Goal: Obtain resource: Download file/media

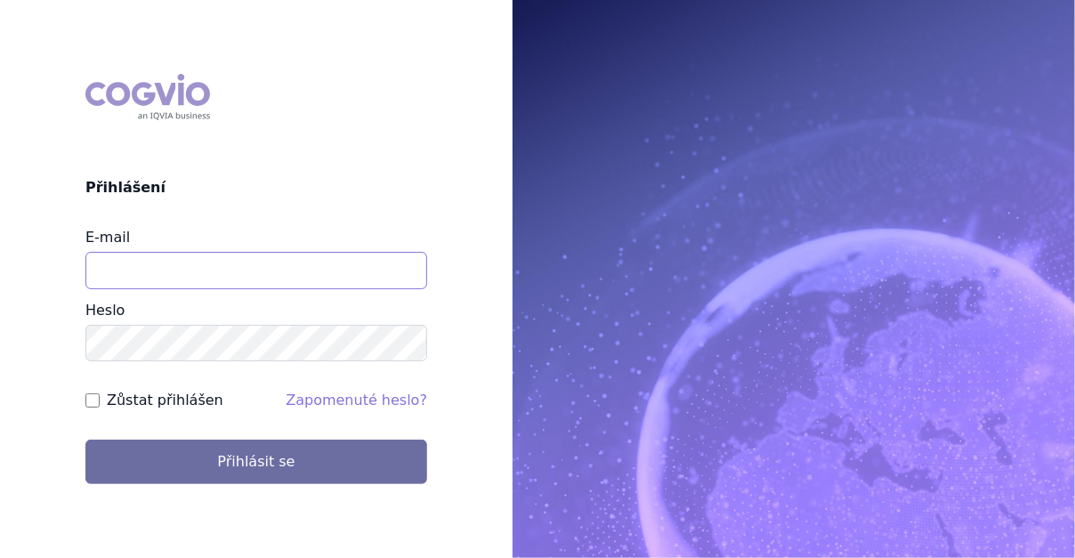
type input "jiri.janka@takeda.com"
click at [297, 492] on div "COGVIO Přihlášení E-mail jiri.janka@takeda.com Heslo Zůstat přihlášen Zapomenut…" at bounding box center [256, 279] width 513 height 439
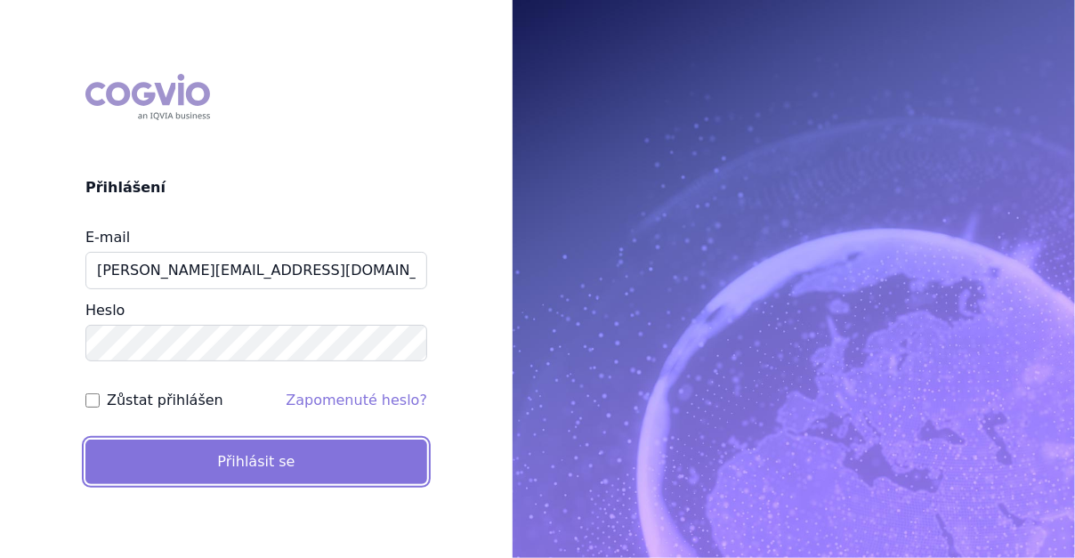
click at [313, 468] on button "Přihlásit se" at bounding box center [256, 462] width 342 height 44
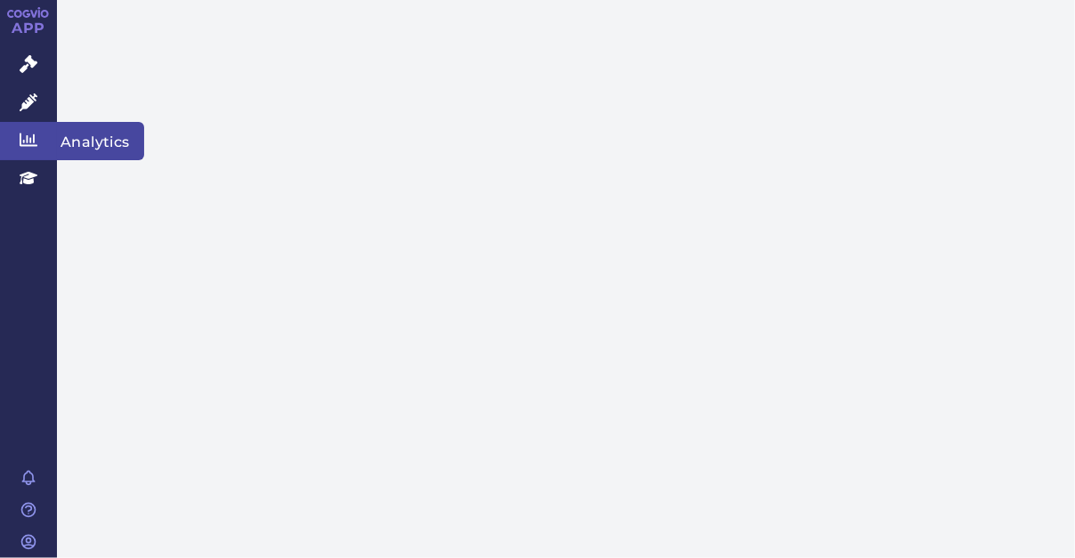
click at [85, 144] on span "Analytics" at bounding box center [100, 140] width 87 height 37
click at [19, 141] on link "Analytics" at bounding box center [28, 140] width 57 height 37
click at [94, 141] on span "Analytics" at bounding box center [100, 140] width 87 height 37
click at [102, 143] on span "Analytics" at bounding box center [100, 140] width 87 height 37
click at [22, 150] on link "Analytics" at bounding box center [28, 140] width 57 height 37
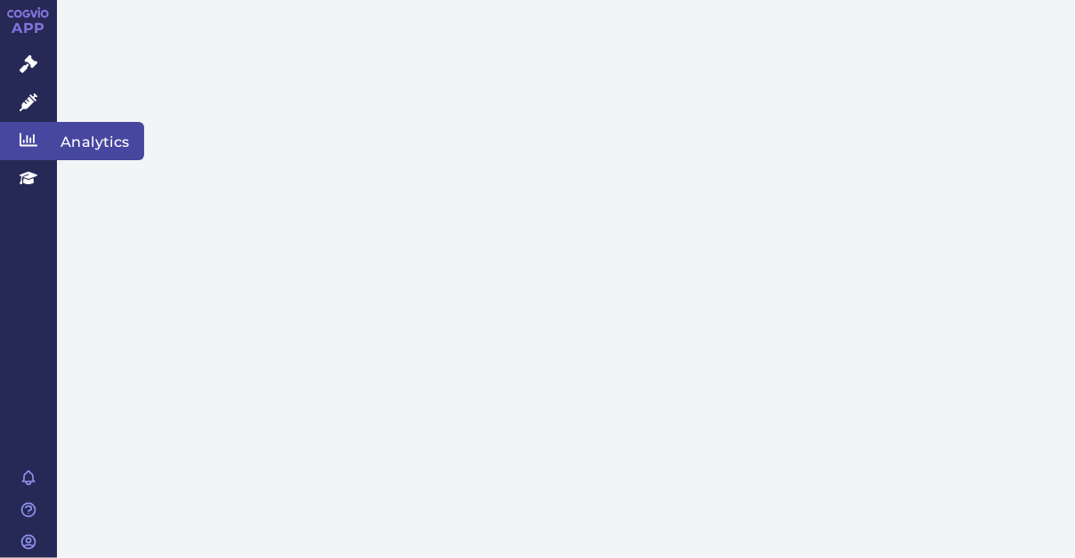
click at [86, 144] on span "Analytics" at bounding box center [100, 140] width 87 height 37
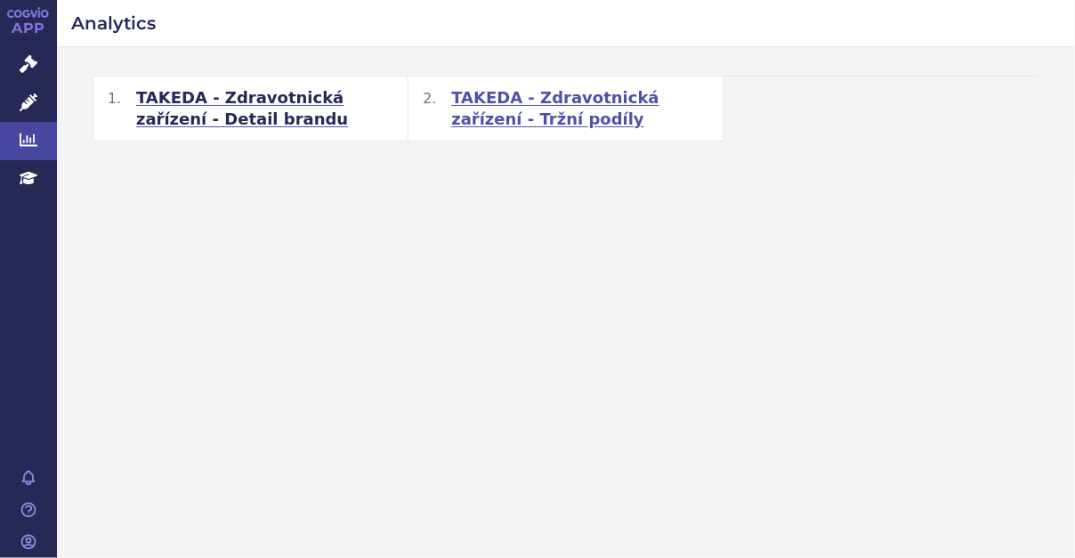
click at [603, 96] on span "TAKEDA - Zdravotnická zařízení - Tržní podíly" at bounding box center [579, 108] width 257 height 43
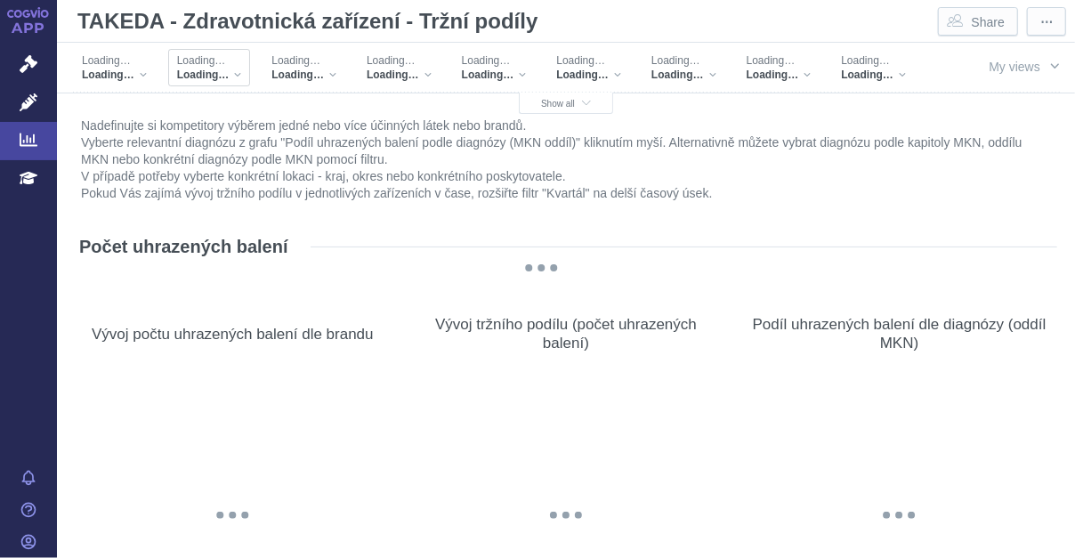
click at [232, 69] on div "Loading…" at bounding box center [209, 75] width 65 height 14
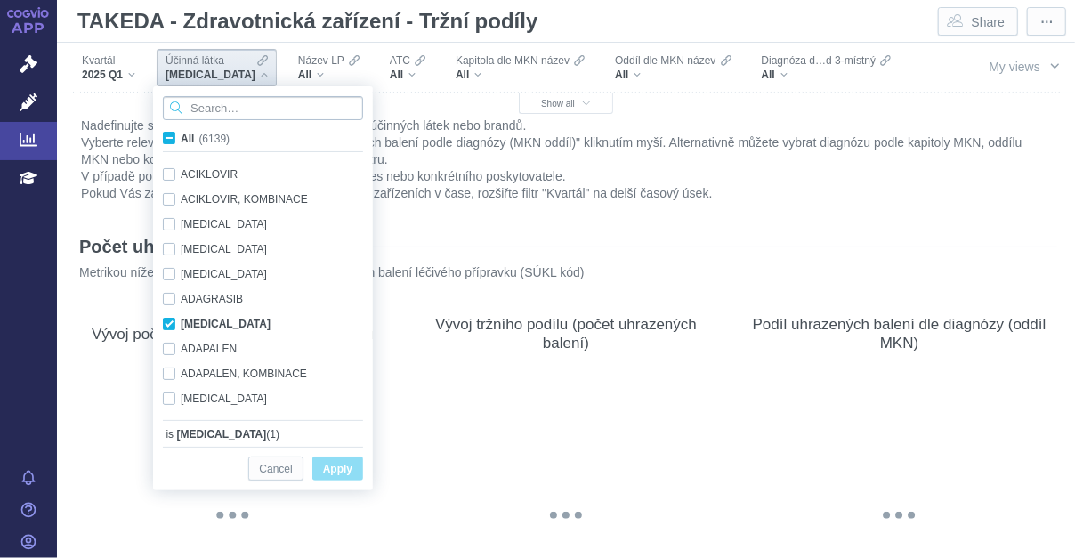
scroll to position [1183, 0]
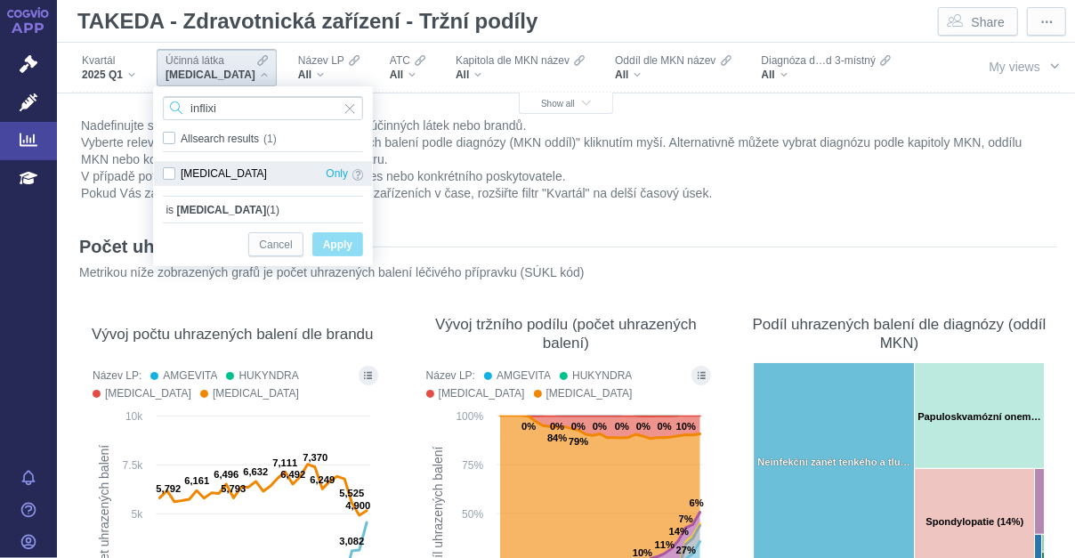
type input "inflixi"
click at [236, 170] on div "INFLIXIMAB Only" at bounding box center [263, 173] width 218 height 25
checkbox input "true"
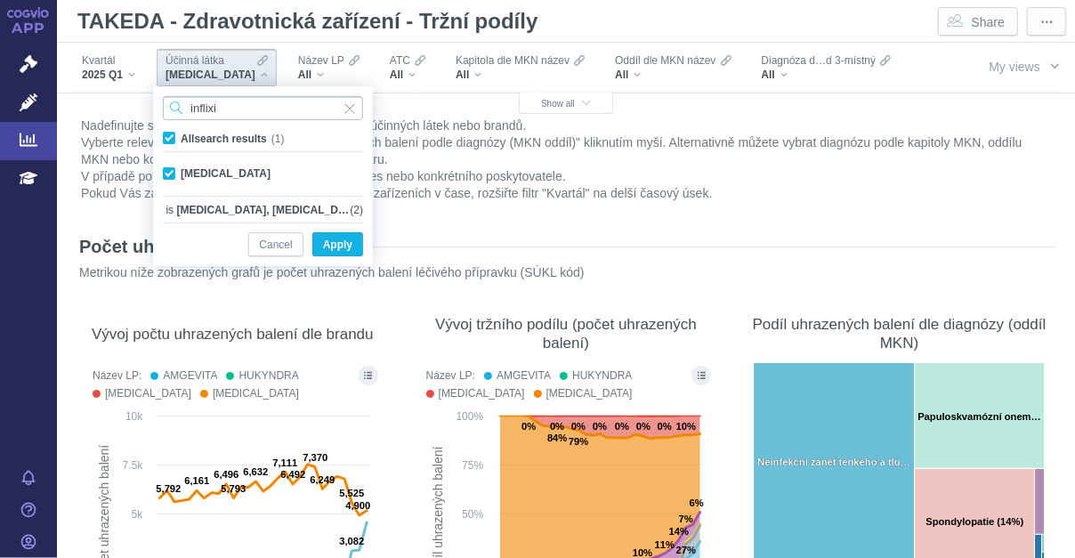
click at [239, 109] on input "inflixi" at bounding box center [263, 108] width 200 height 24
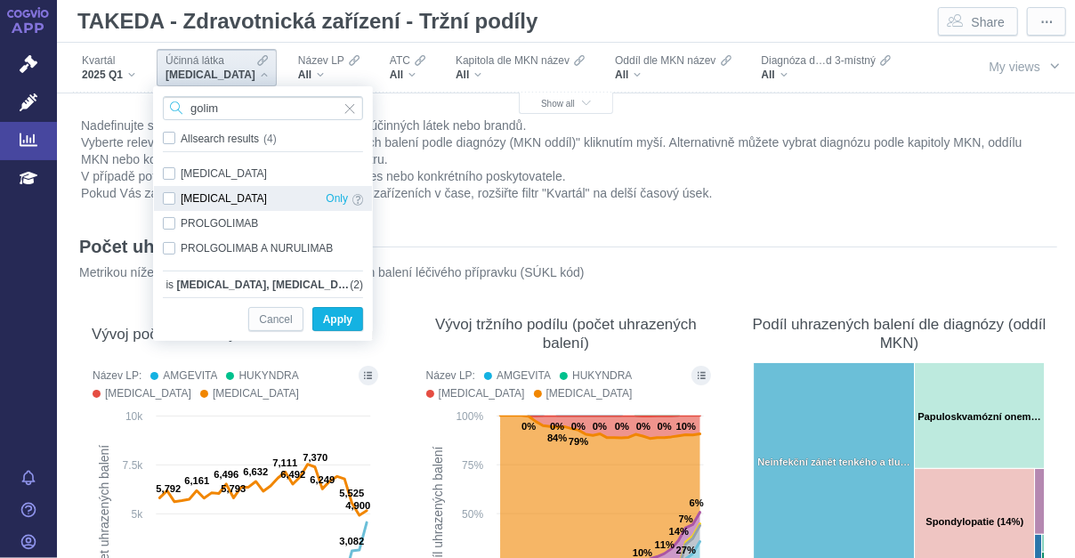
type input "golim"
click at [229, 202] on div "GOLIMUMAB Only" at bounding box center [263, 198] width 218 height 25
checkbox input "true"
click at [224, 106] on input "golim" at bounding box center [263, 108] width 200 height 24
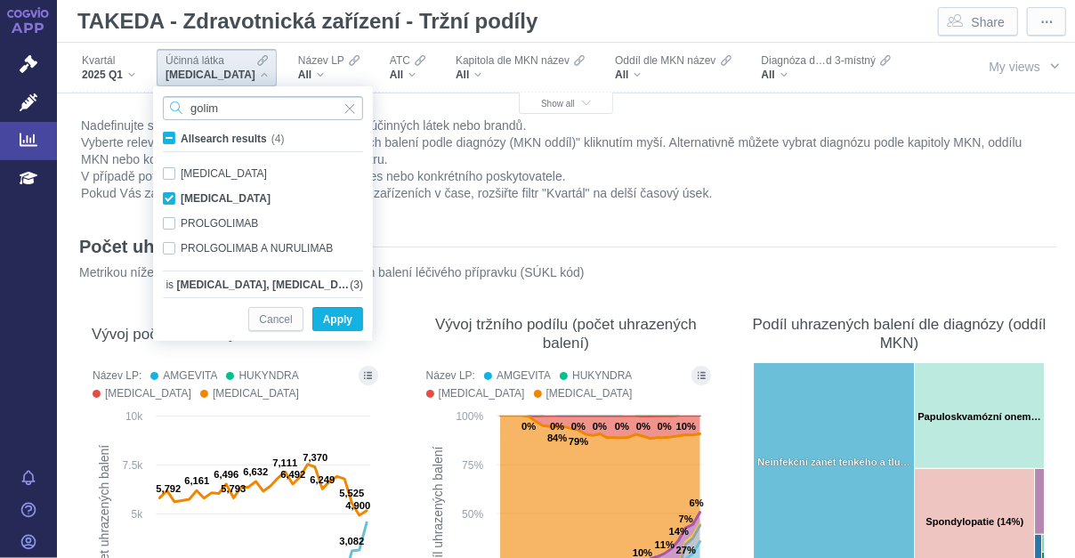
click at [224, 106] on input "golim" at bounding box center [263, 108] width 200 height 24
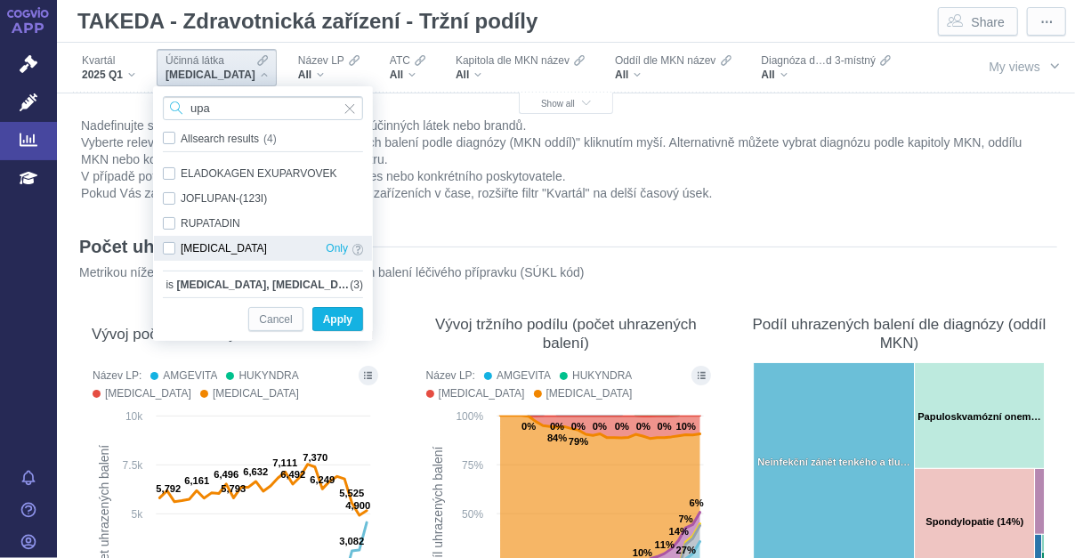
type input "upa"
click at [246, 246] on div "UPADACITINIB Only" at bounding box center [263, 248] width 218 height 25
checkbox input "true"
click at [251, 110] on input "upa" at bounding box center [263, 108] width 200 height 24
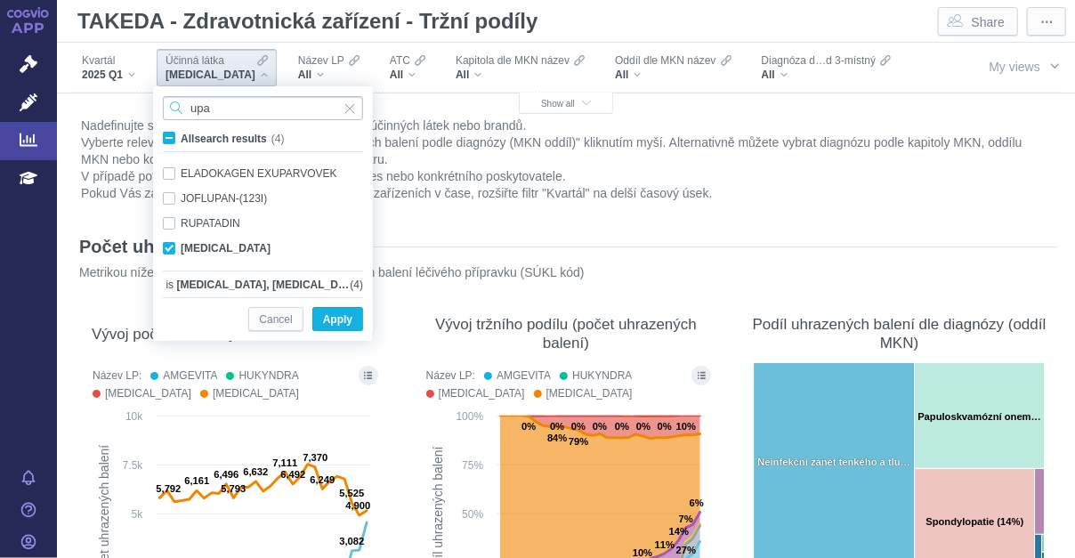
click at [251, 110] on input "upa" at bounding box center [263, 108] width 200 height 24
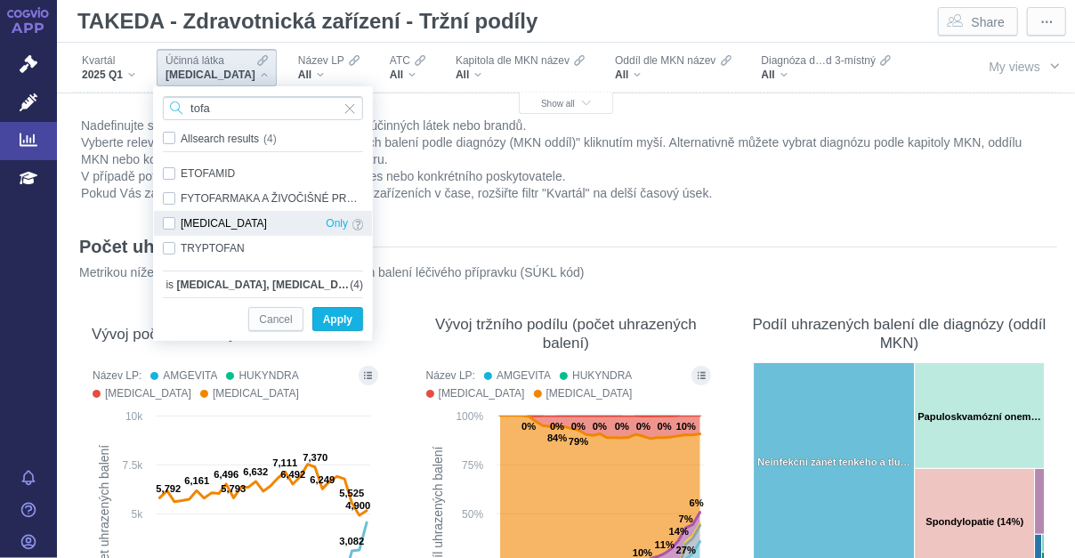
type input "tofa"
click at [239, 228] on div "TOFACITINIB Only" at bounding box center [263, 223] width 218 height 25
checkbox input "true"
click at [218, 110] on input "tofa" at bounding box center [263, 108] width 200 height 24
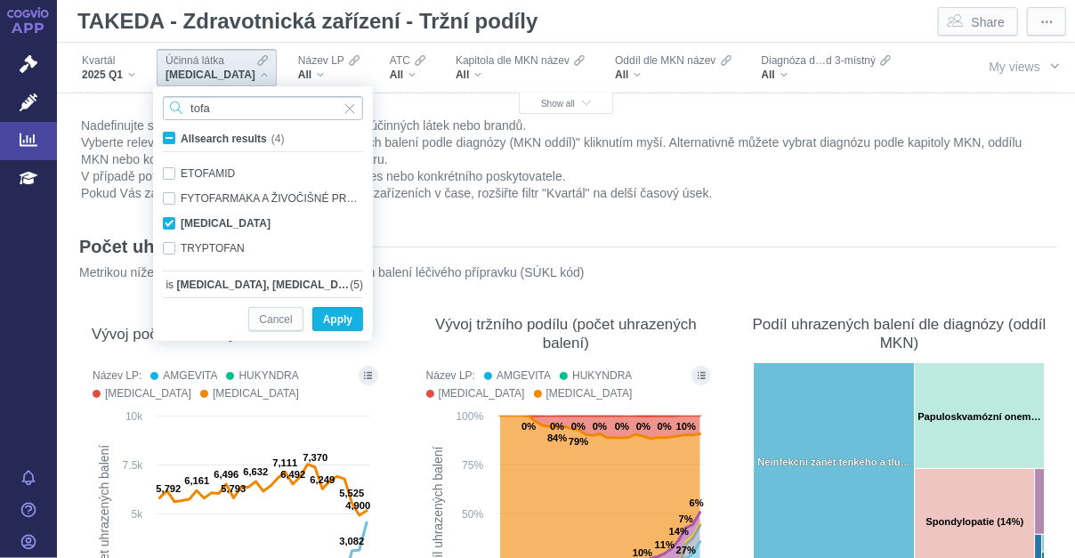
click at [218, 110] on input "tofa" at bounding box center [263, 108] width 200 height 24
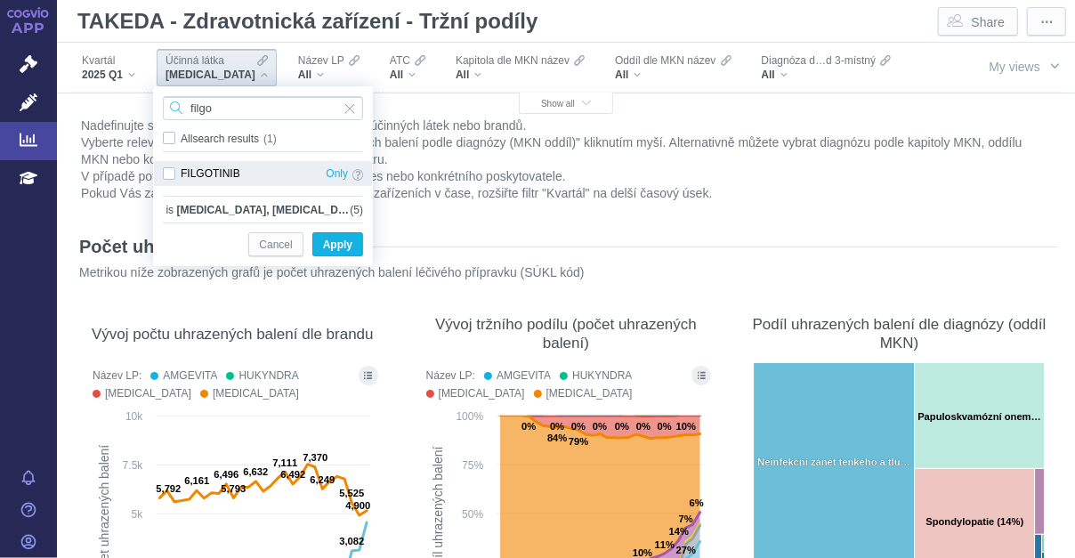
type input "filgo"
click at [226, 172] on div "FILGOTINIB Only" at bounding box center [263, 173] width 218 height 25
checkbox input "true"
click at [240, 109] on input "filgo" at bounding box center [263, 108] width 200 height 24
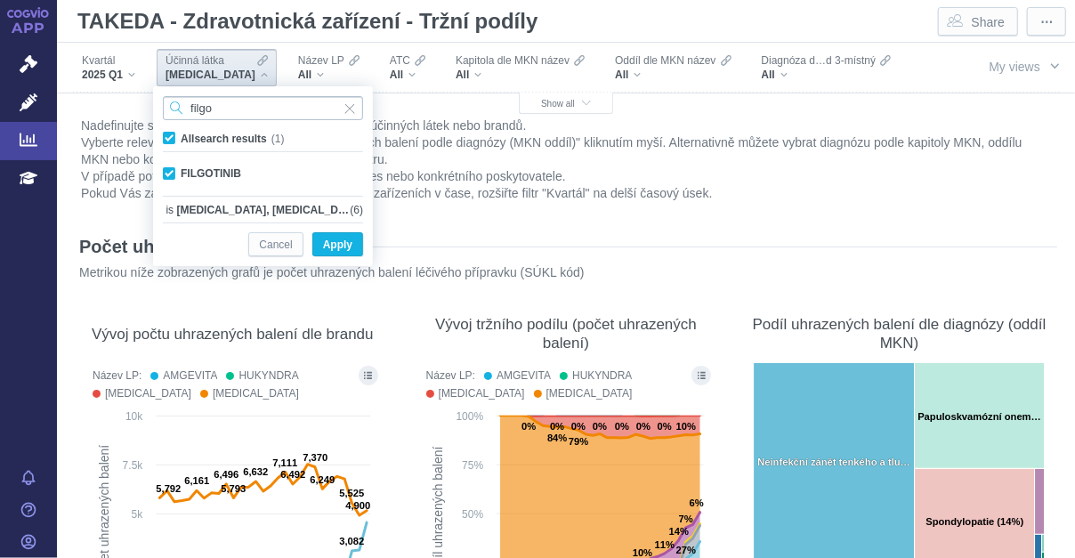
click at [240, 109] on input "filgo" at bounding box center [263, 108] width 200 height 24
type input "ustek"
click at [235, 174] on div "USTEKINUMAB Only" at bounding box center [263, 173] width 218 height 25
checkbox input "true"
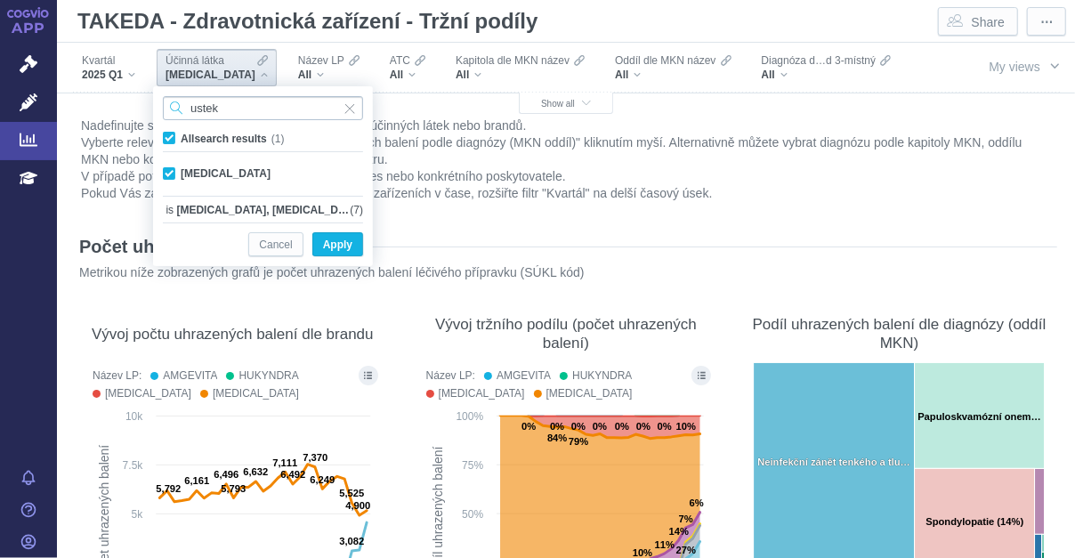
click at [257, 104] on input "ustek" at bounding box center [263, 108] width 200 height 24
type input "vedol"
click at [235, 166] on div "VEDOLIZUMAB Only" at bounding box center [263, 173] width 218 height 25
checkbox input "true"
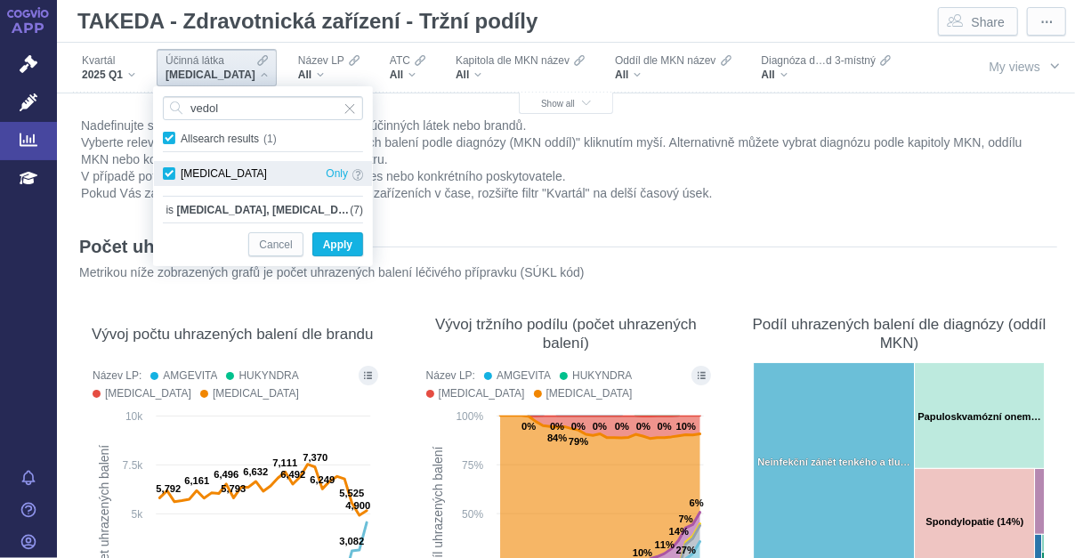
checkbox input "true"
click at [241, 104] on input "vedol" at bounding box center [263, 108] width 200 height 24
type input "gusel"
click at [216, 171] on div "GUSELKUMAB Only" at bounding box center [263, 173] width 218 height 25
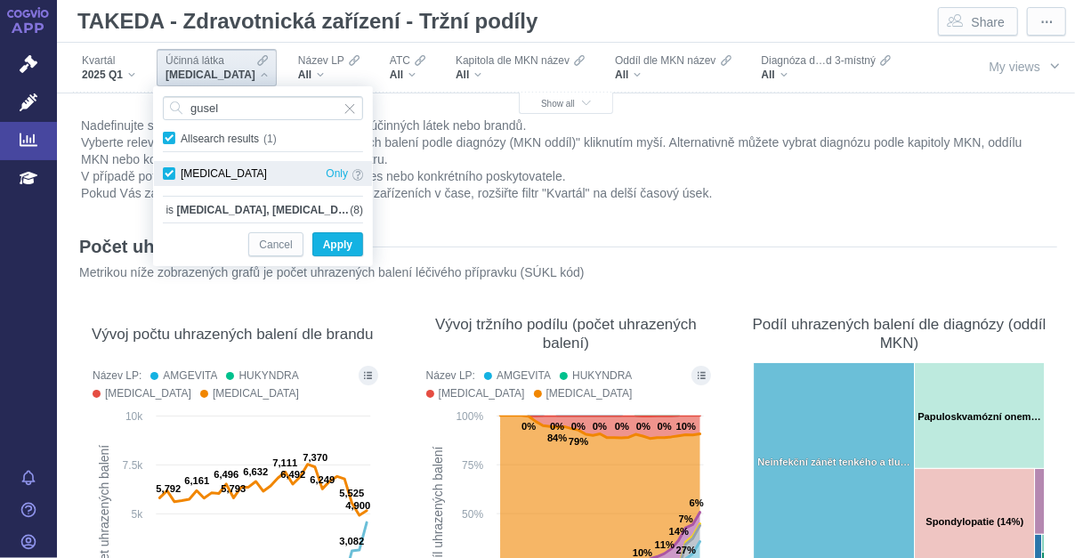
checkbox input "true"
click at [245, 111] on input "gusel" at bounding box center [263, 108] width 200 height 24
type input "risan"
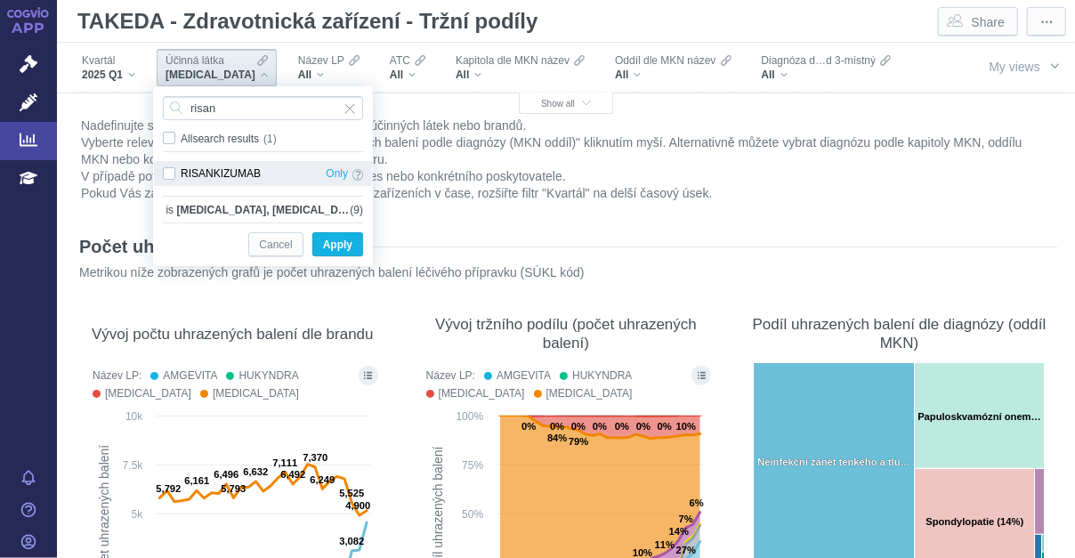
click at [230, 168] on div "RISANKIZUMAB Only" at bounding box center [263, 173] width 218 height 25
checkbox input "true"
click at [243, 109] on input "risan" at bounding box center [263, 108] width 200 height 24
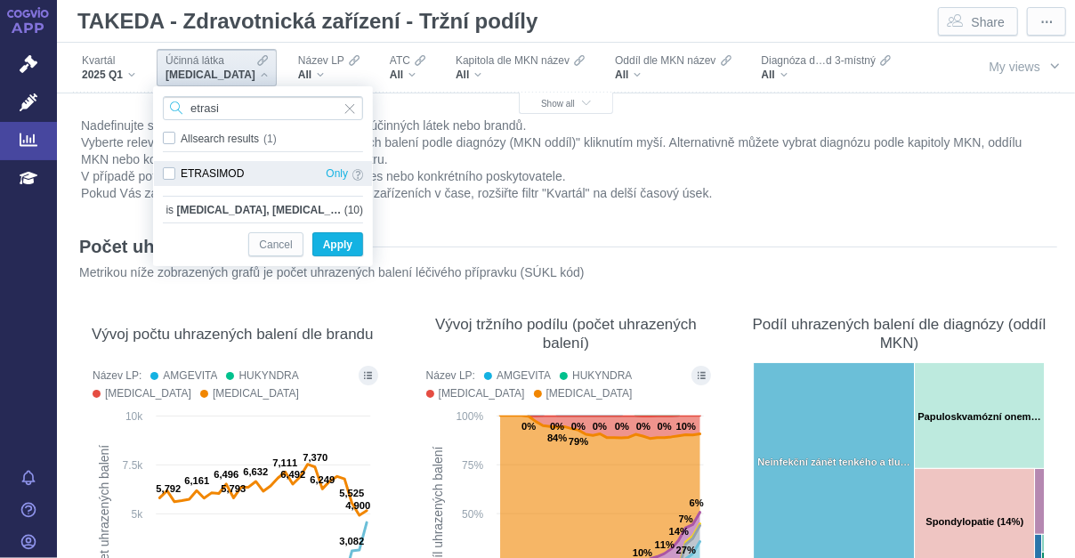
type input "etrasi"
click at [242, 174] on div "ETRASIMOD Only" at bounding box center [263, 173] width 218 height 25
checkbox input "true"
click at [248, 106] on input "etrasi" at bounding box center [263, 108] width 200 height 24
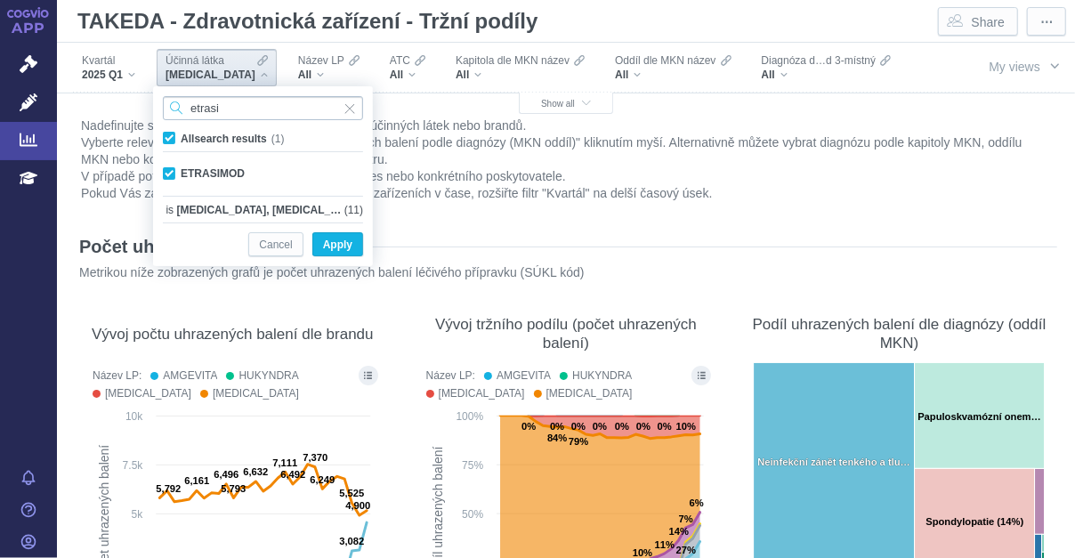
click at [248, 106] on input "etrasi" at bounding box center [263, 108] width 200 height 24
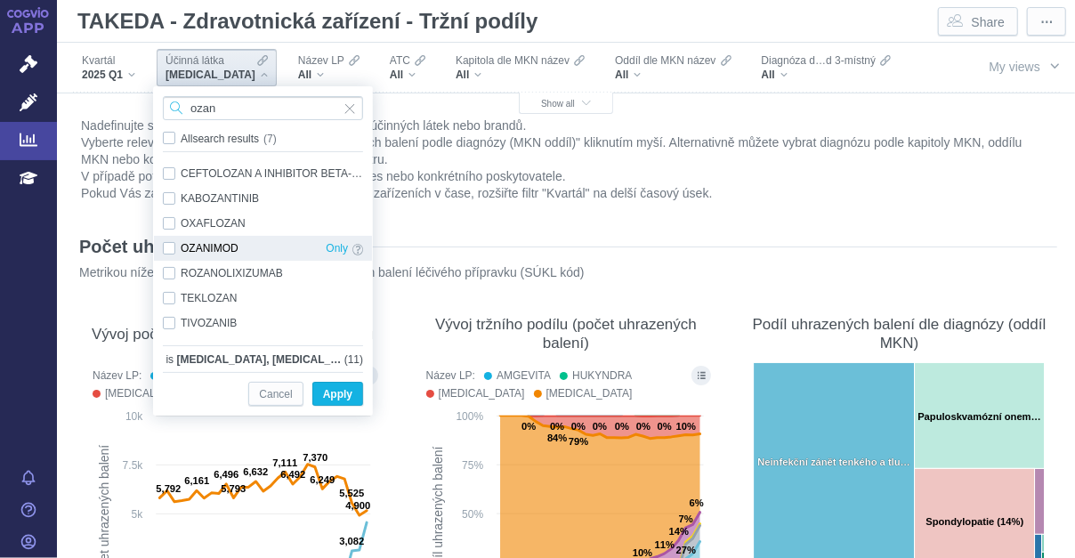
type input "ozan"
click at [240, 259] on div "OZANIMOD Only" at bounding box center [263, 248] width 218 height 25
checkbox input "true"
click at [245, 109] on input "ozan" at bounding box center [263, 108] width 200 height 24
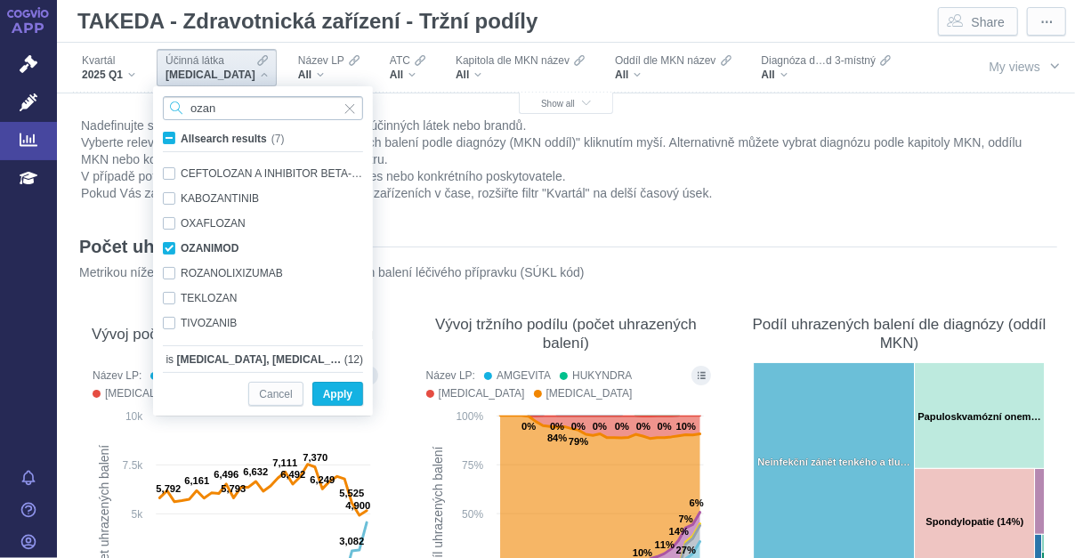
click at [245, 109] on input "ozan" at bounding box center [263, 108] width 200 height 24
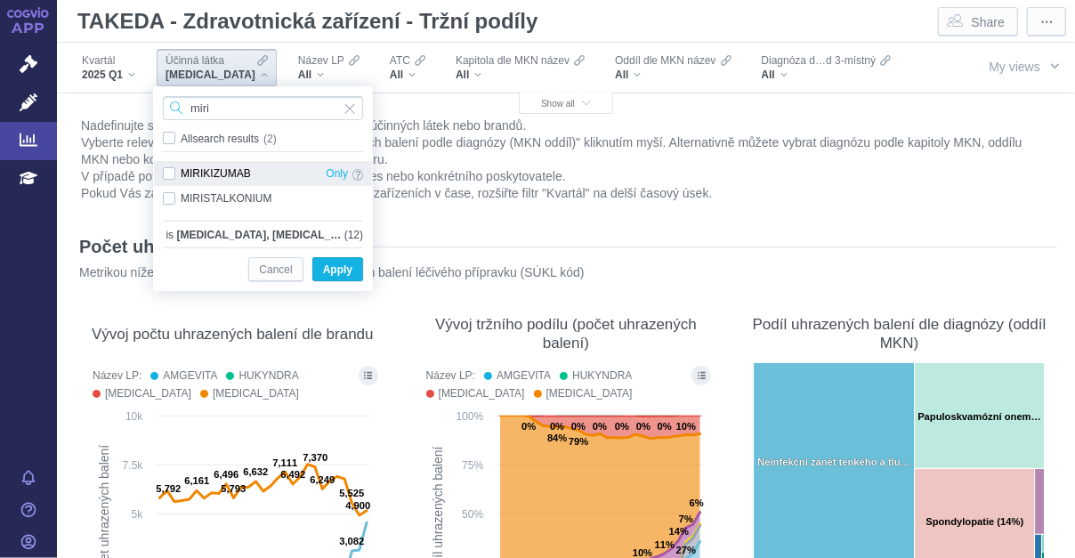
type input "miri"
click at [241, 167] on div "MIRIKIZUMAB Only" at bounding box center [263, 173] width 218 height 25
checkbox input "true"
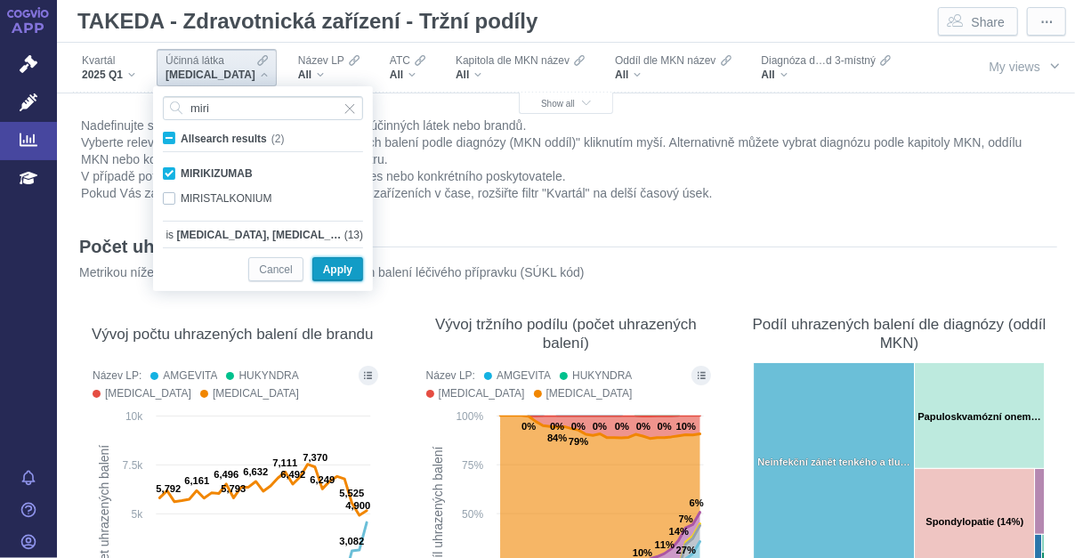
click at [338, 266] on span "Apply" at bounding box center [337, 270] width 29 height 22
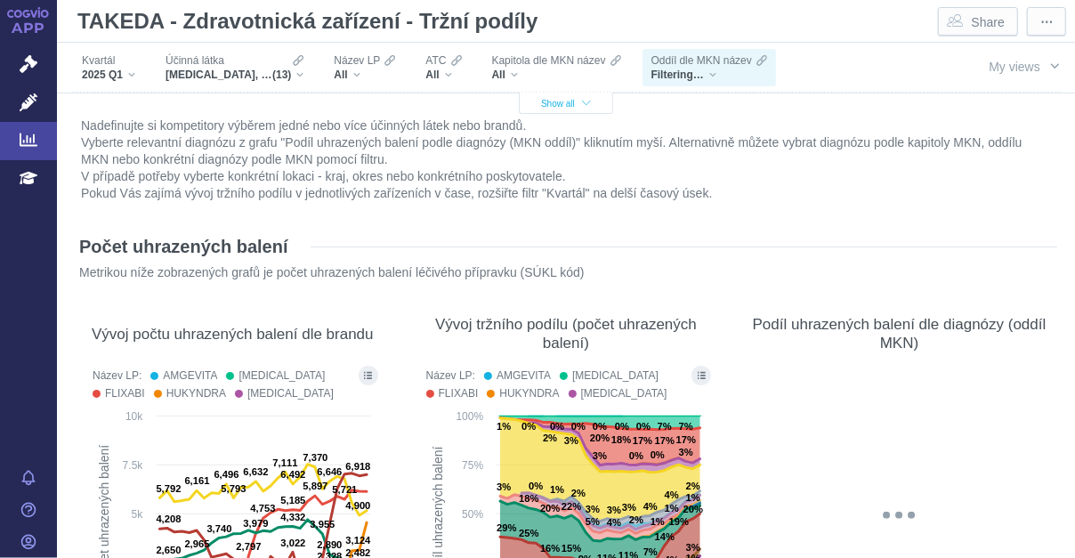
click at [584, 103] on icon "button" at bounding box center [586, 104] width 9 height 10
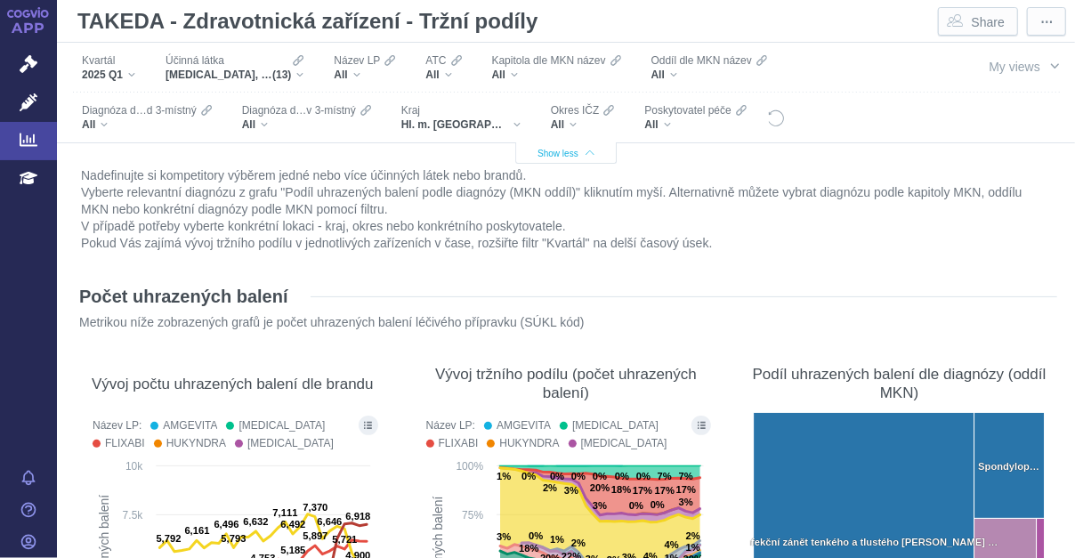
click at [584, 103] on div "Okres IČZ All" at bounding box center [586, 117] width 94 height 37
click at [263, 121] on div "All" at bounding box center [306, 124] width 129 height 14
click at [270, 125] on div "All" at bounding box center [306, 124] width 129 height 14
click at [263, 123] on div "All" at bounding box center [306, 124] width 129 height 14
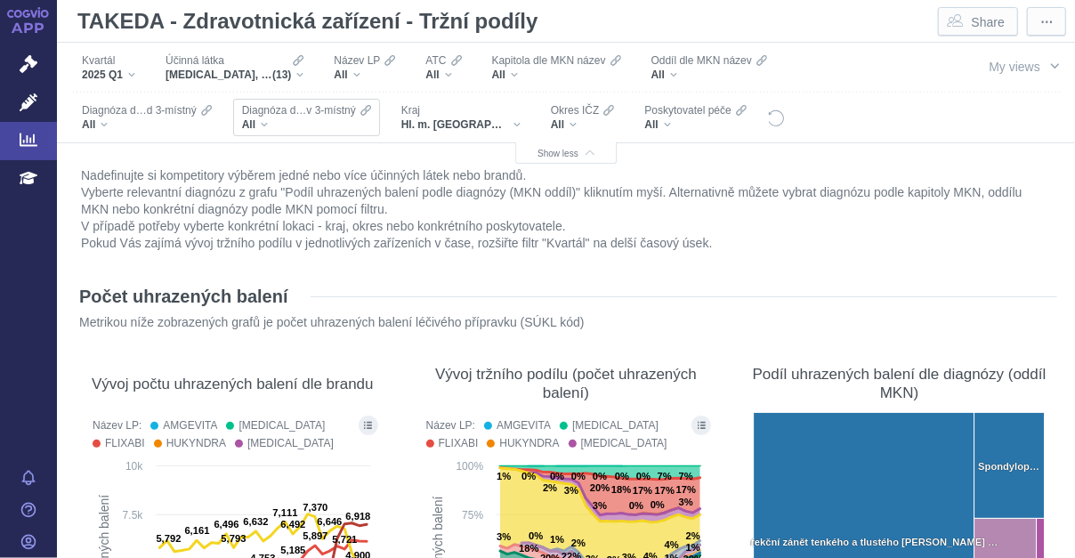
click at [263, 127] on div "All" at bounding box center [306, 124] width 129 height 14
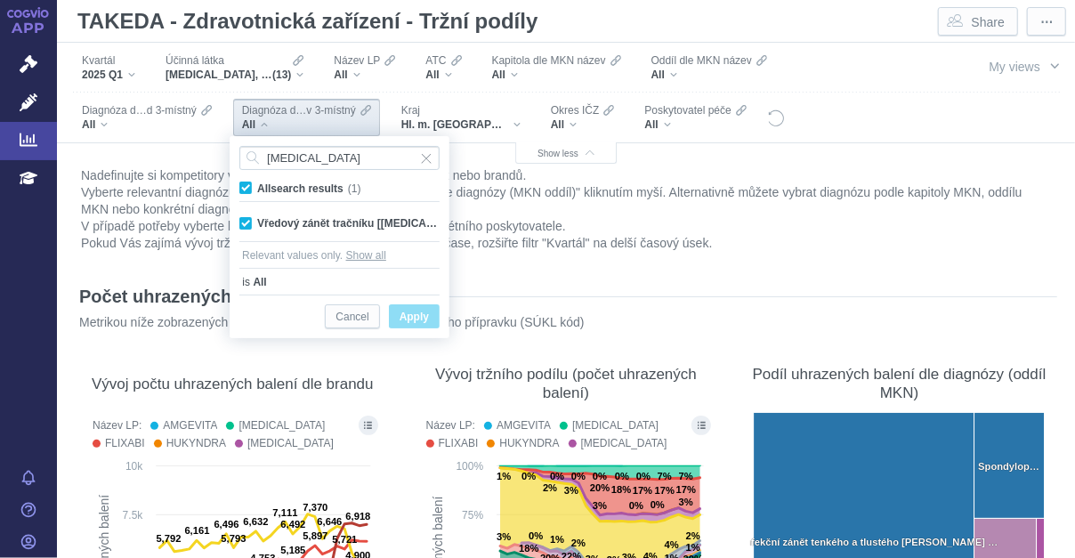
click at [422, 311] on span "Apply" at bounding box center [414, 317] width 29 height 22
click at [416, 217] on span "Only" at bounding box center [413, 224] width 22 height 20
click at [303, 156] on input "ulcer" at bounding box center [339, 158] width 200 height 24
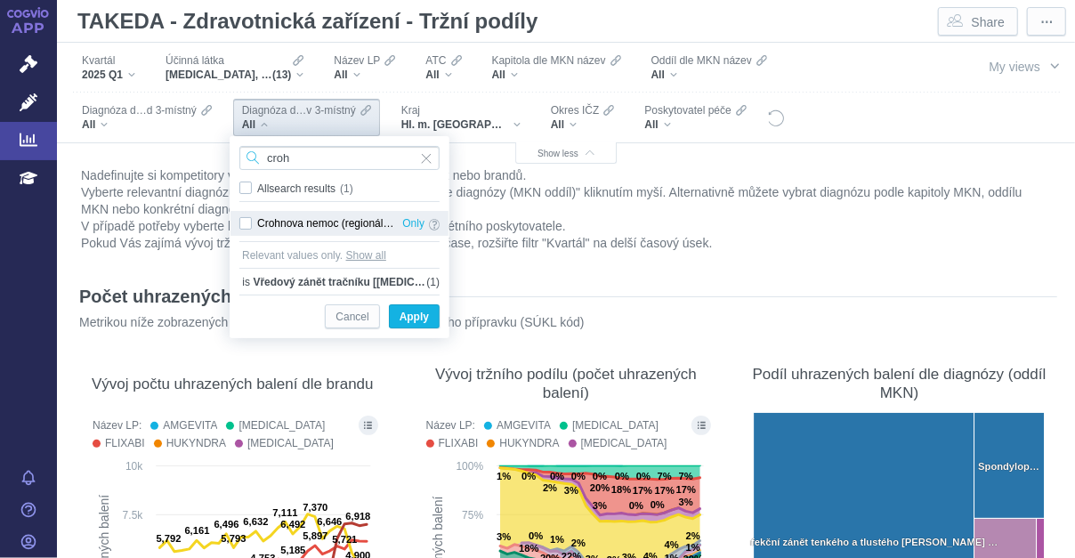
type input "croh"
click at [304, 226] on div "Crohnova nemoc (regionální enteritida) Only" at bounding box center [339, 223] width 218 height 25
checkbox input "true"
click at [420, 311] on span "Apply" at bounding box center [414, 317] width 29 height 22
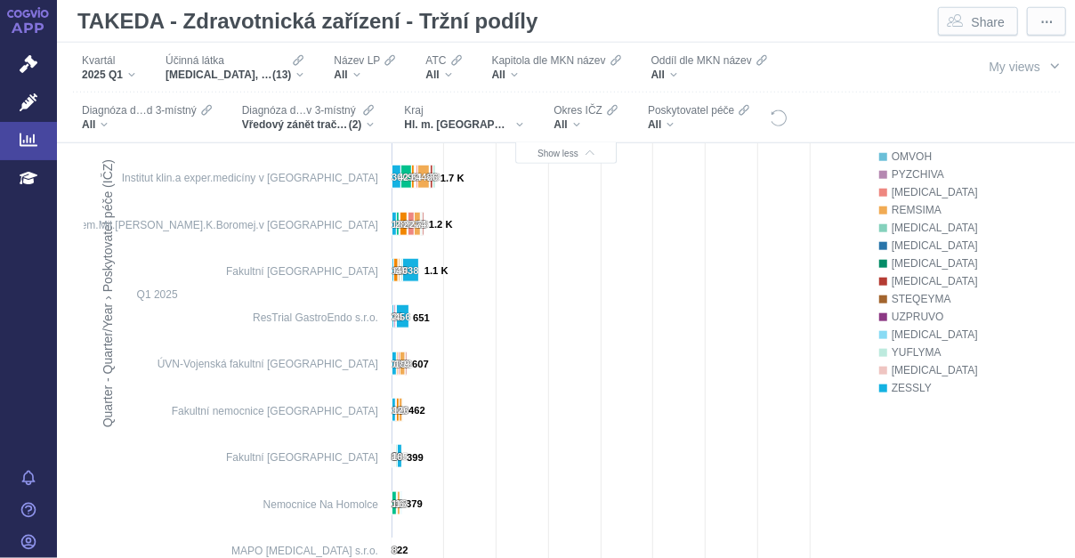
scroll to position [584, 0]
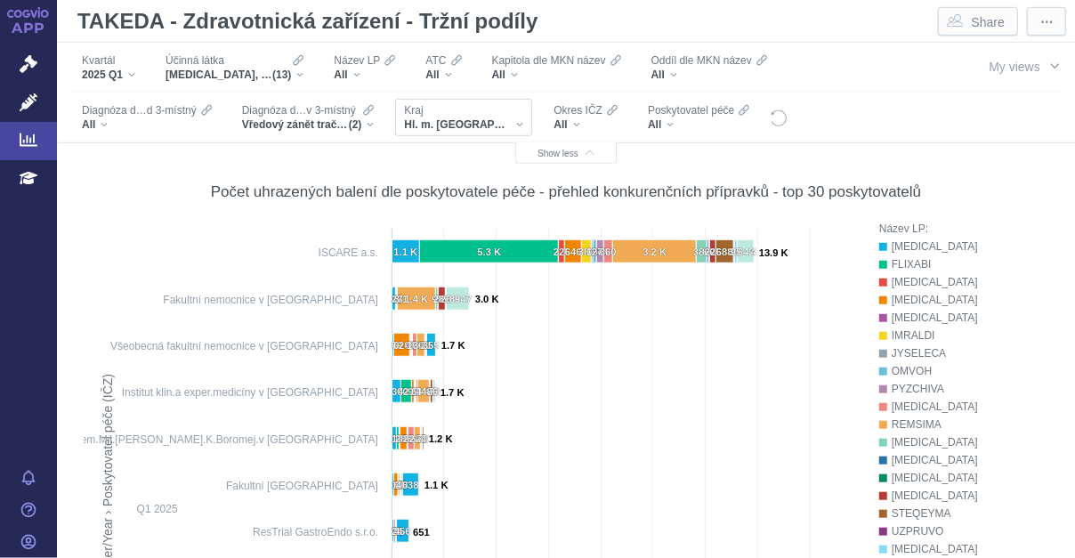
click at [473, 125] on div "Hl. m. Praha" at bounding box center [463, 124] width 119 height 14
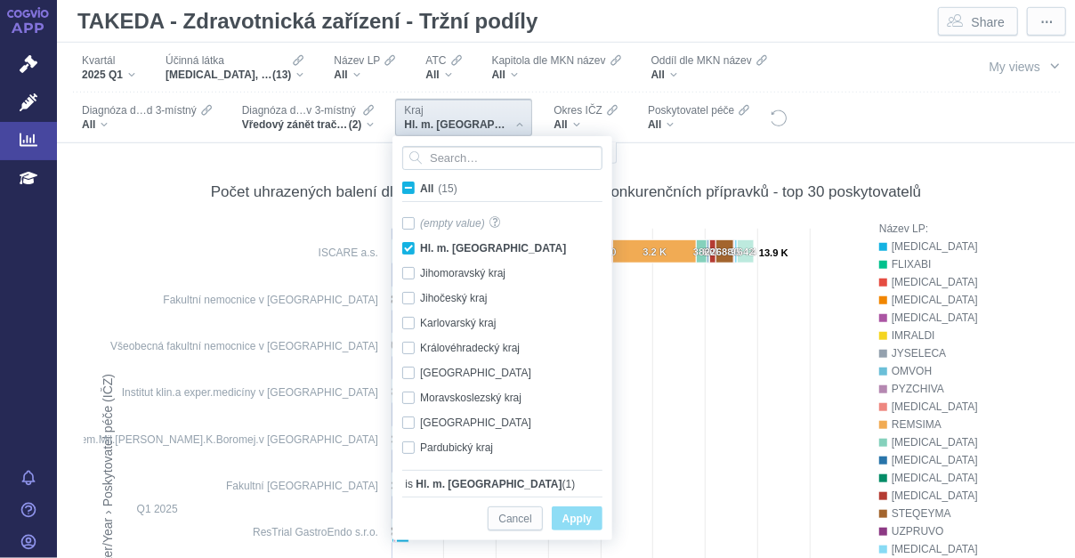
click at [420, 188] on span "All (15)" at bounding box center [438, 188] width 37 height 12
click at [420, 188] on input "All (15)" at bounding box center [426, 185] width 12 height 12
checkbox input "true"
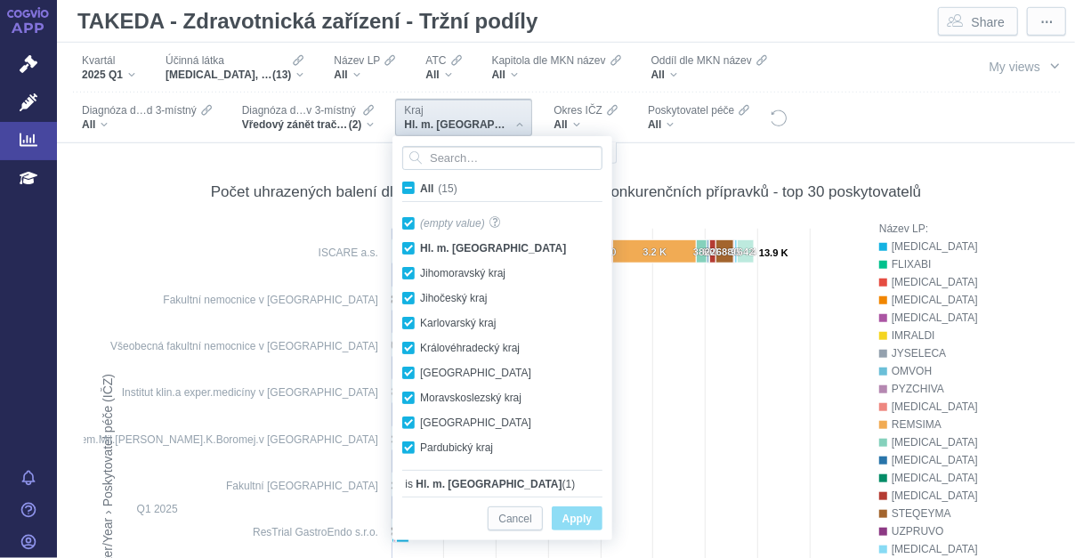
checkbox input "true"
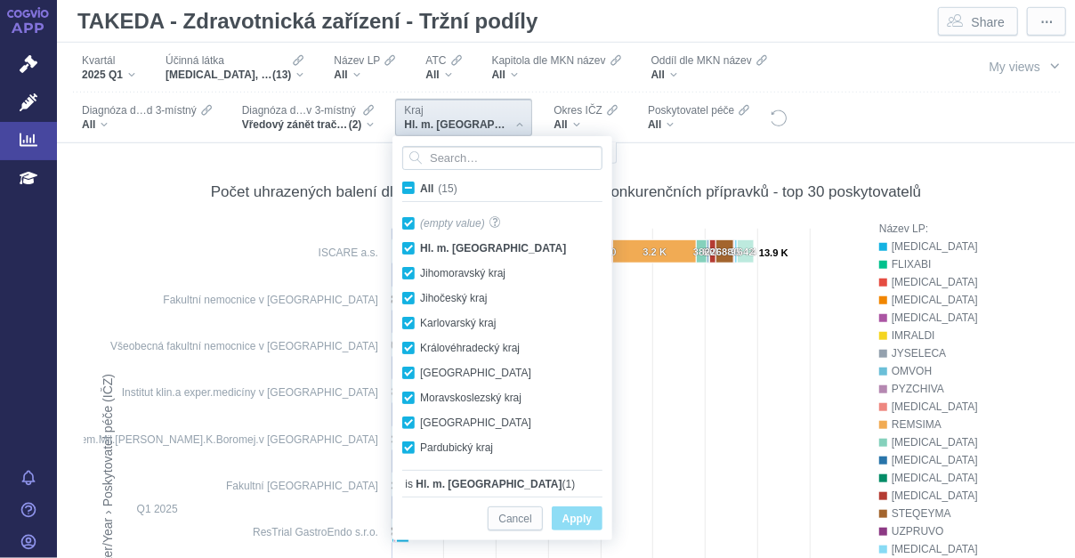
checkbox input "true"
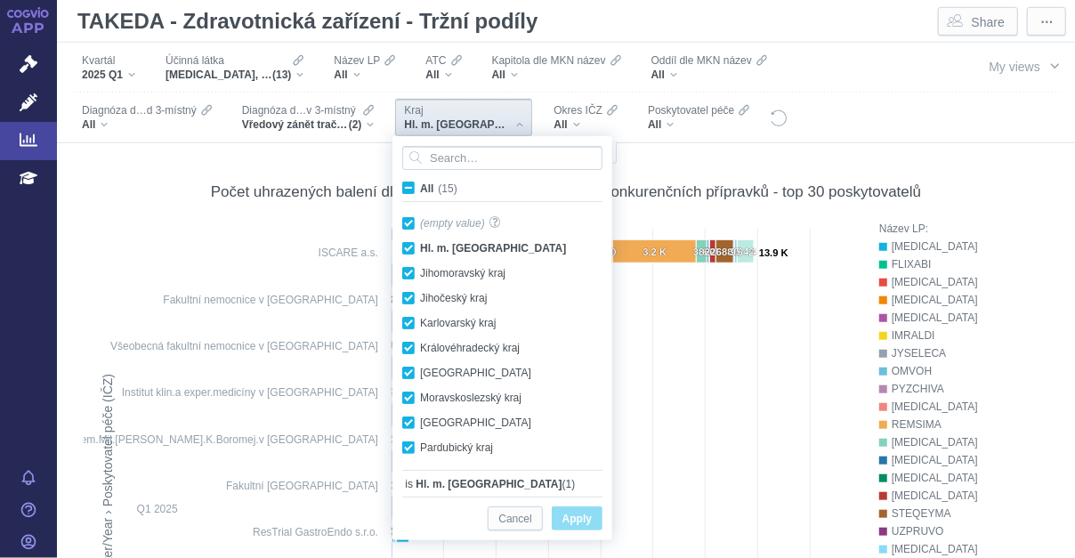
checkbox input "true"
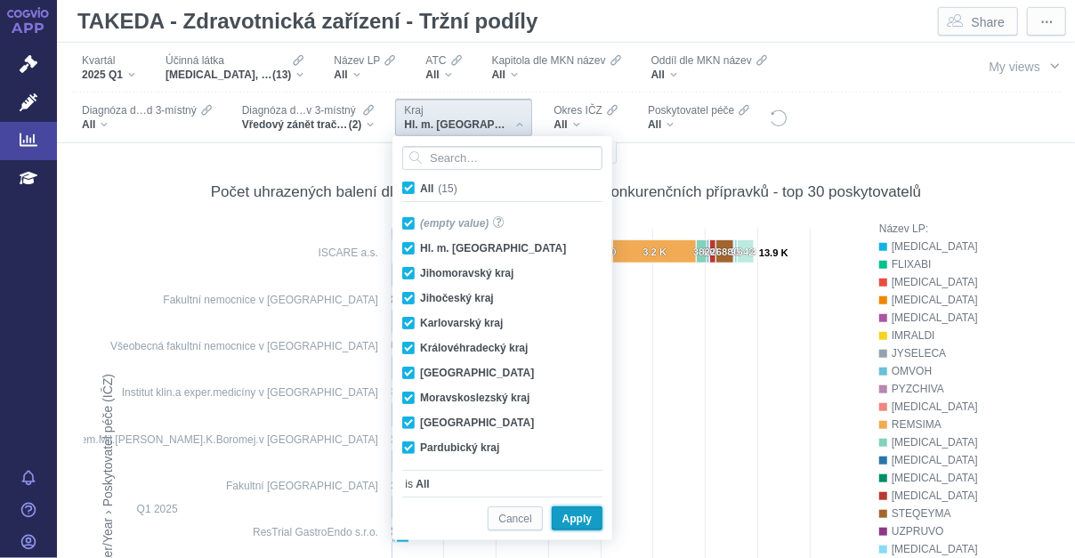
click at [570, 520] on span "Apply" at bounding box center [576, 519] width 29 height 22
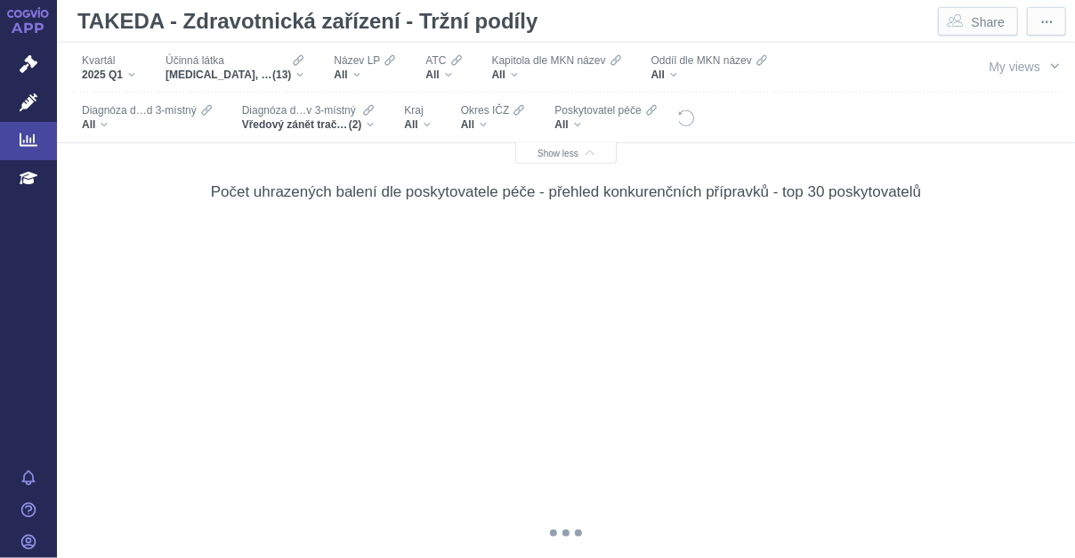
scroll to position [60, 0]
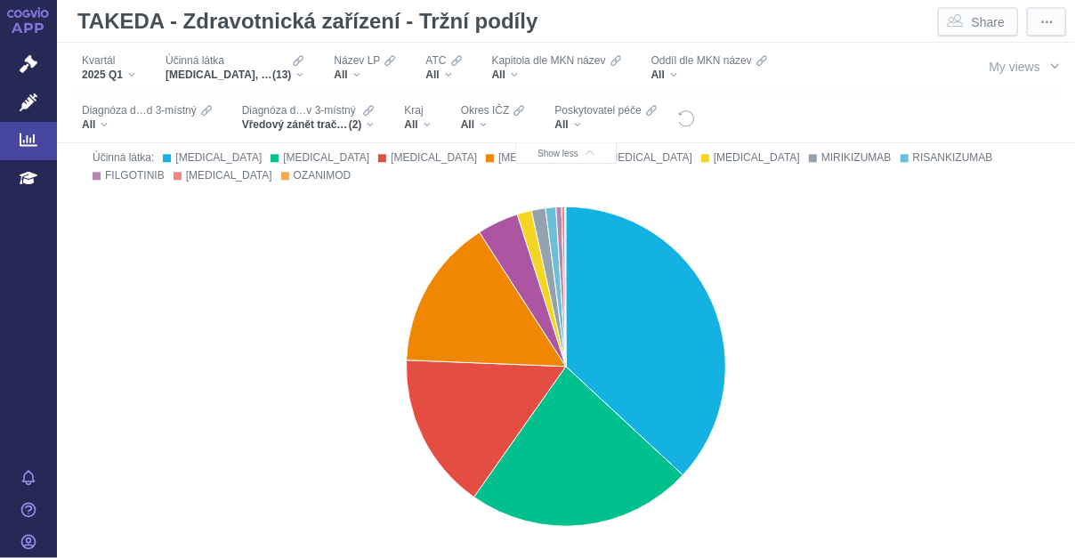
scroll to position [12231, 0]
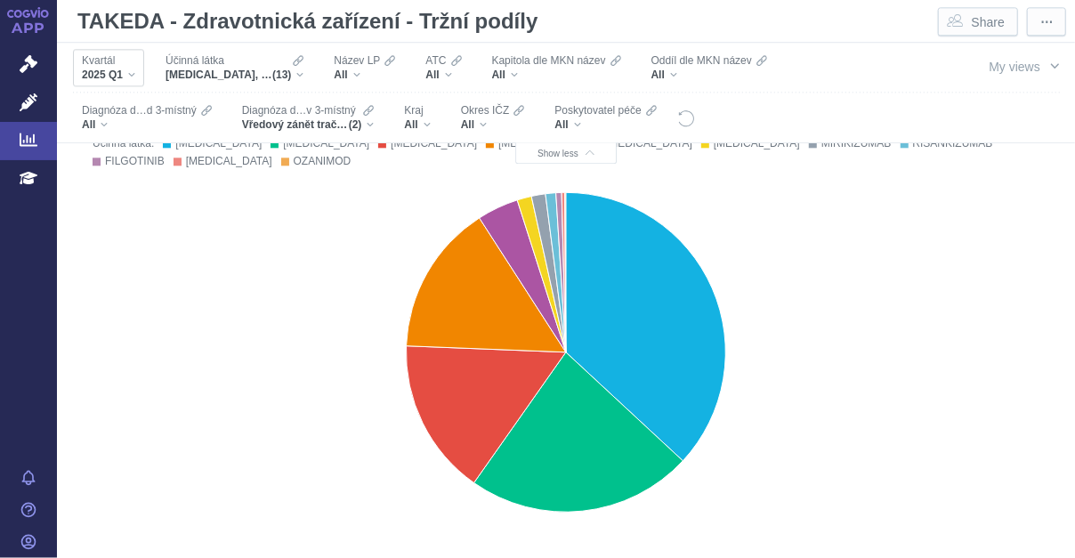
click at [133, 74] on div "2025 Q1" at bounding box center [108, 75] width 53 height 14
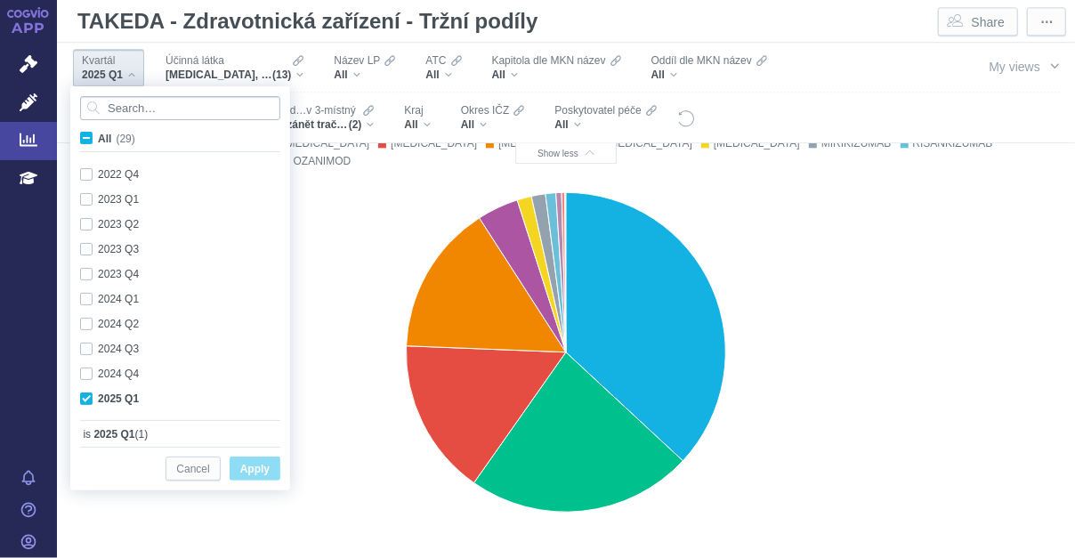
scroll to position [473, 0]
click at [85, 300] on div "2024 Q1 Only" at bounding box center [182, 299] width 223 height 25
checkbox input "true"
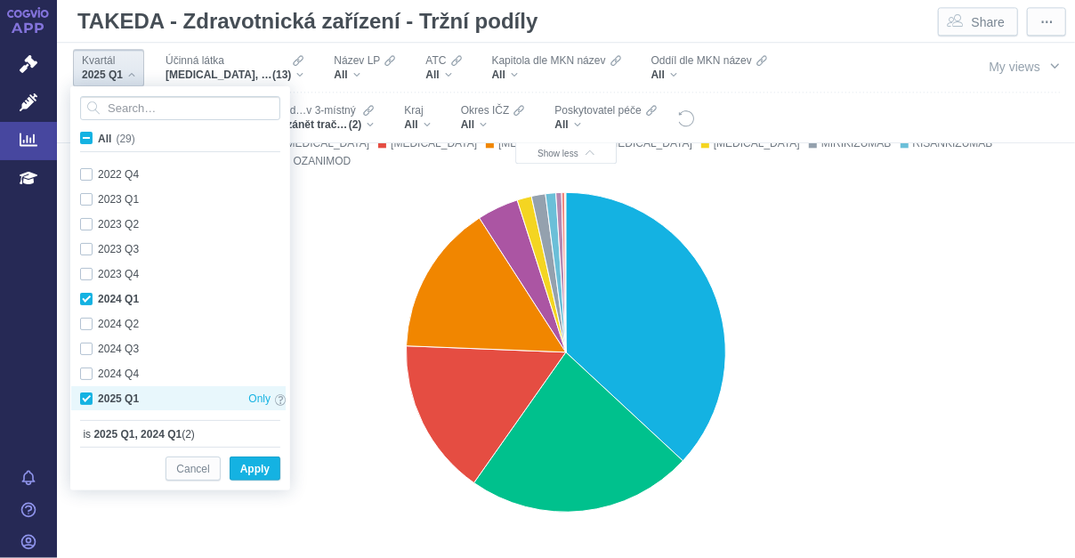
click at [85, 395] on div "2025 Q1 Only" at bounding box center [182, 398] width 223 height 25
checkbox input "false"
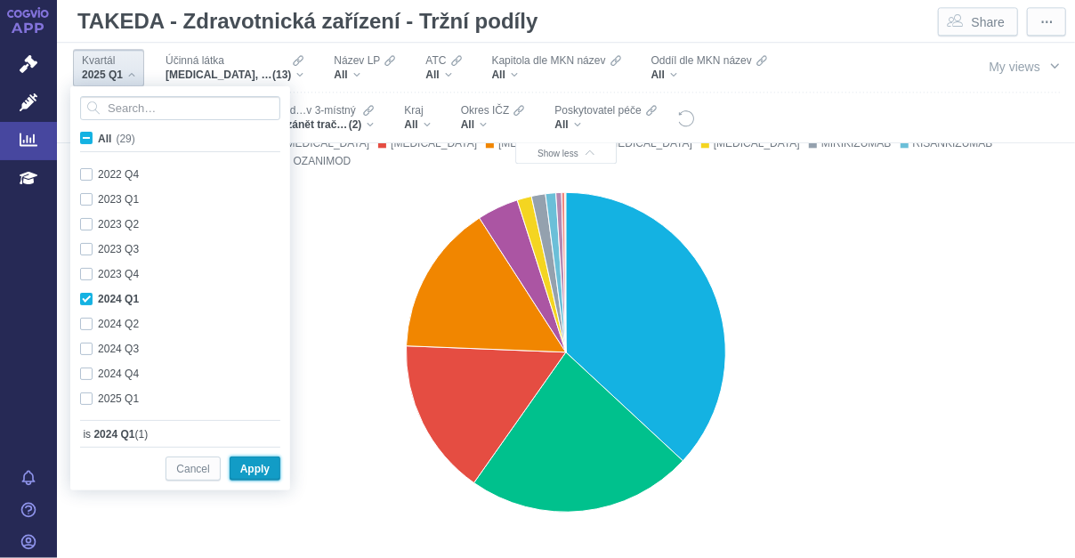
click at [261, 467] on span "Apply" at bounding box center [254, 469] width 29 height 22
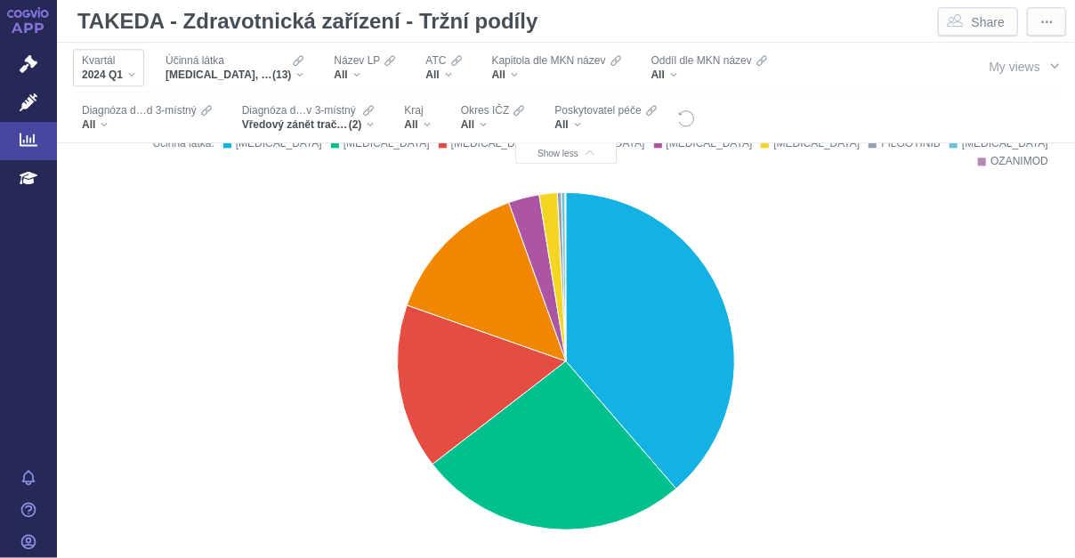
click at [131, 75] on div "2024 Q1" at bounding box center [108, 75] width 53 height 14
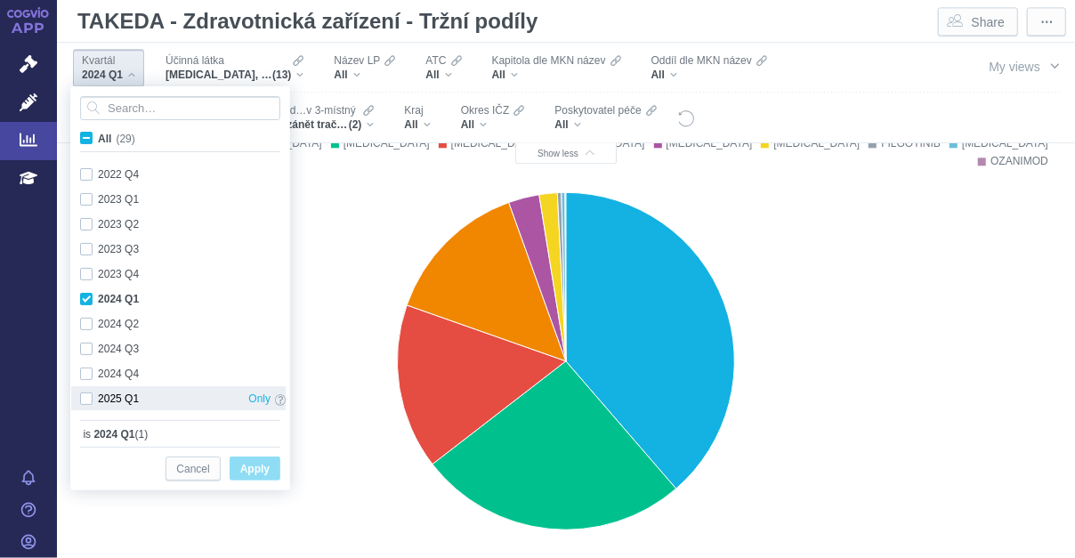
click at [85, 399] on div "2025 Q1 Only" at bounding box center [182, 398] width 223 height 25
checkbox input "true"
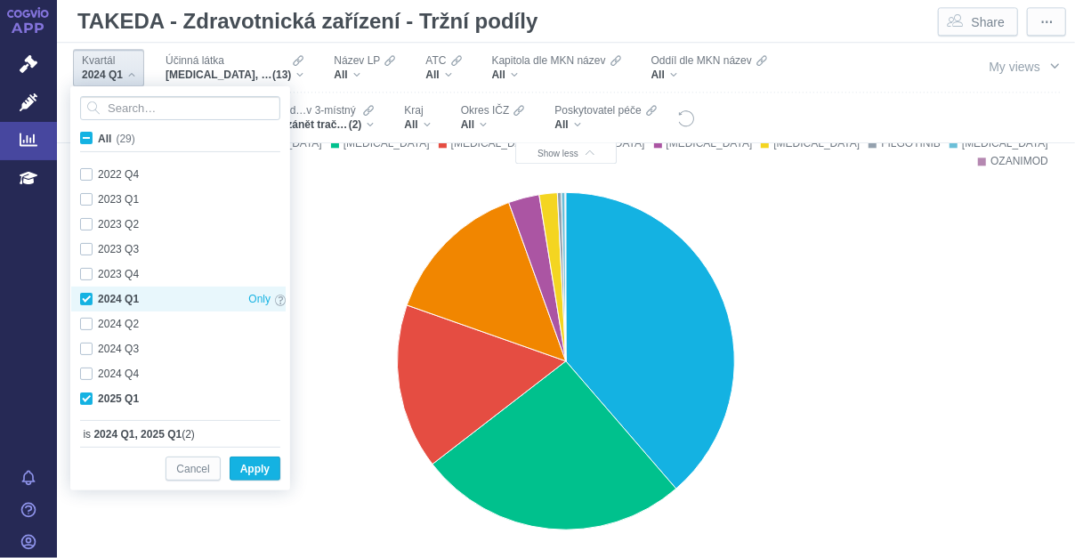
click at [90, 297] on div "2024 Q1 Only" at bounding box center [182, 299] width 223 height 25
checkbox input "false"
click at [264, 470] on span "Apply" at bounding box center [254, 469] width 29 height 22
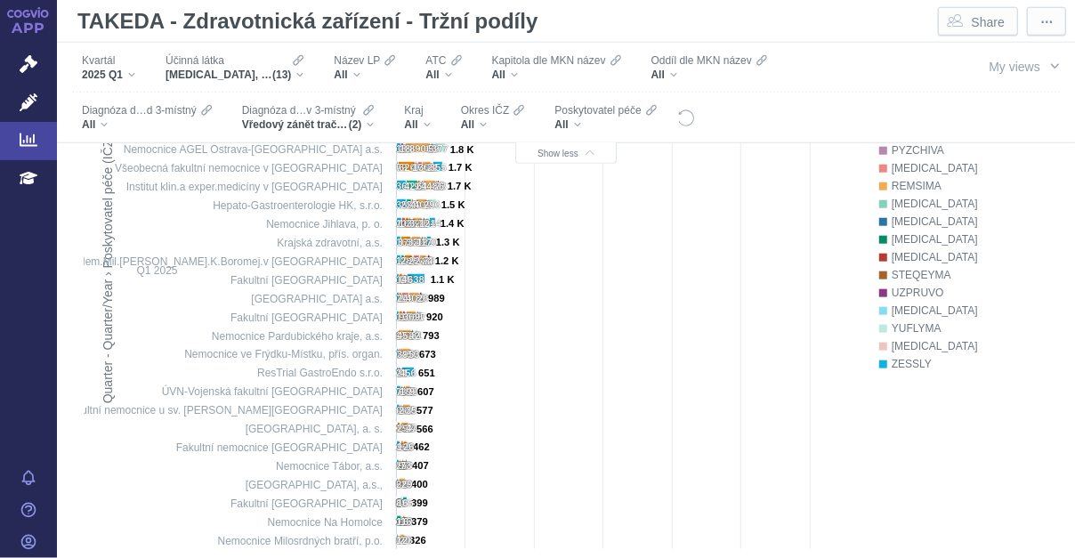
scroll to position [0, 0]
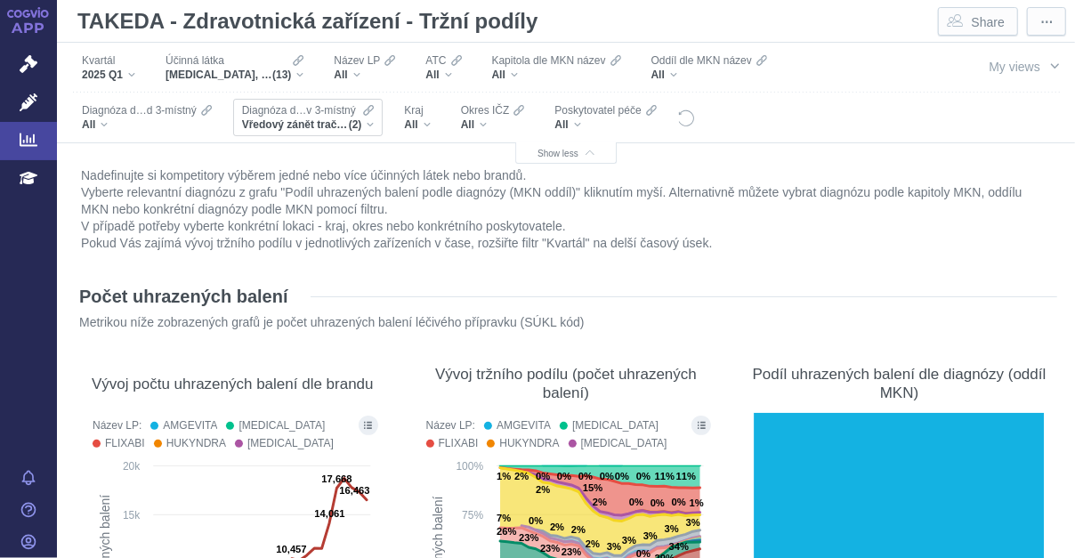
click at [371, 125] on div "Vředový zánět tračníku [[MEDICAL_DATA]] - idiopatická proktokolitida, Crohnova …" at bounding box center [308, 124] width 133 height 14
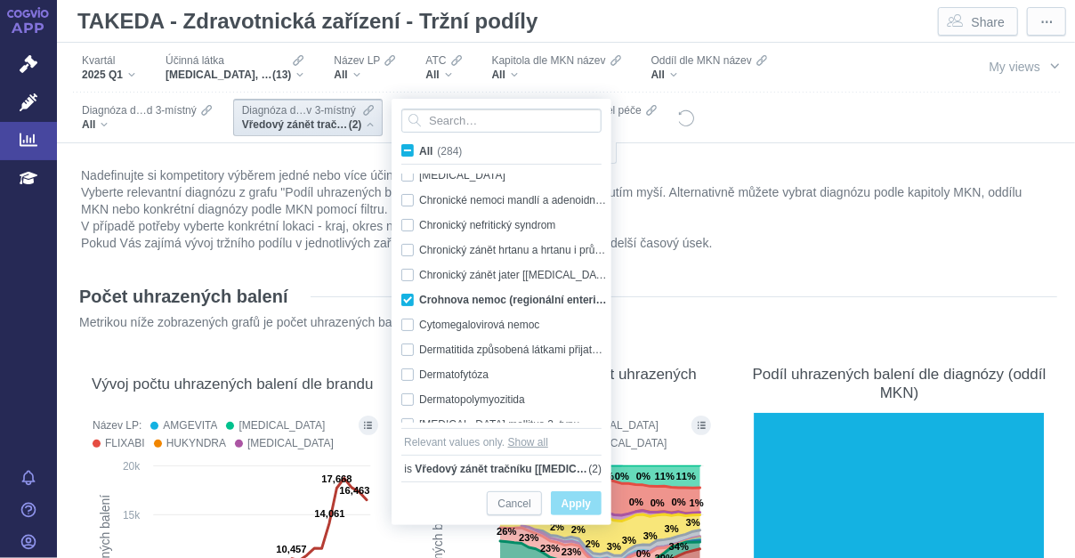
scroll to position [735, 0]
click at [128, 70] on div "2025 Q1" at bounding box center [108, 75] width 53 height 14
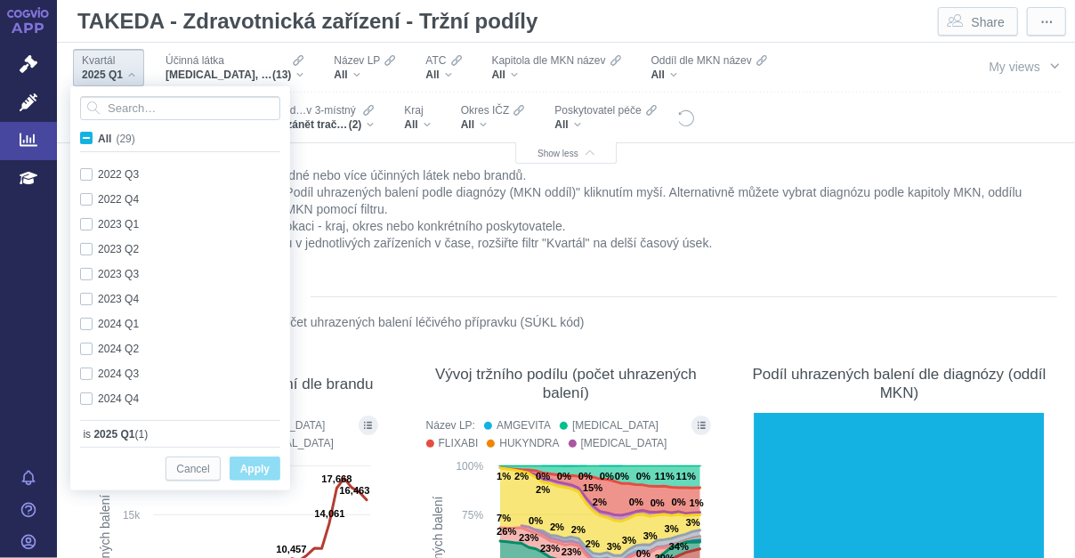
scroll to position [473, 0]
click at [89, 371] on div "2024 Q4 Only" at bounding box center [182, 373] width 223 height 25
checkbox input "true"
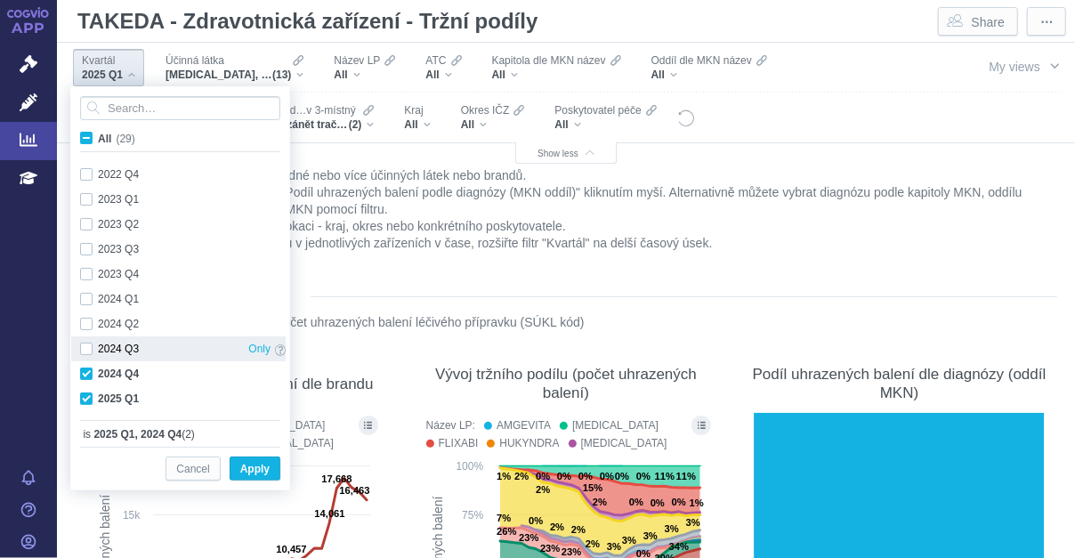
click at [85, 344] on div "2024 Q3 Only" at bounding box center [182, 348] width 223 height 25
checkbox input "true"
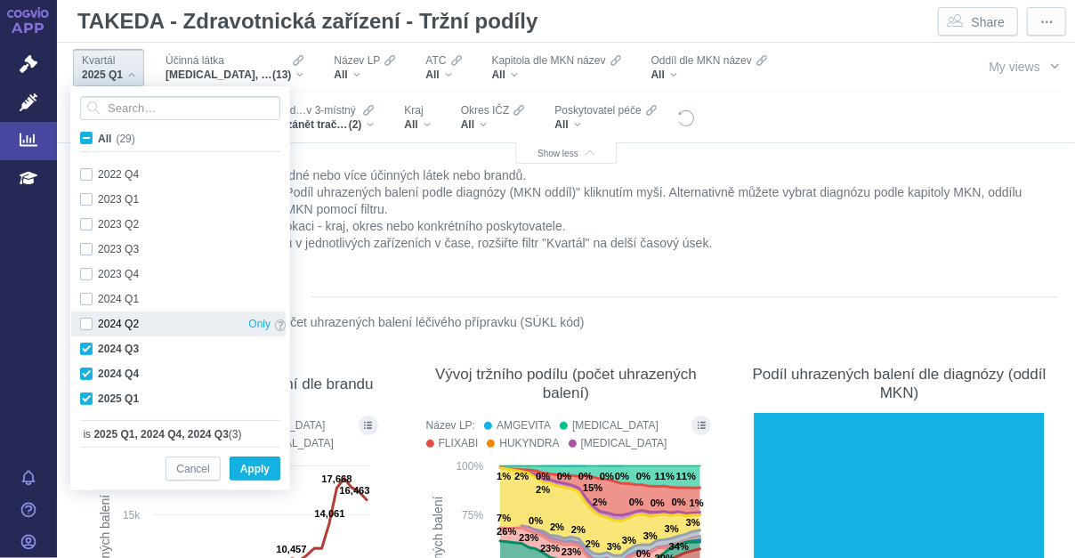
click at [86, 325] on div "2024 Q2 Only" at bounding box center [182, 323] width 223 height 25
checkbox input "true"
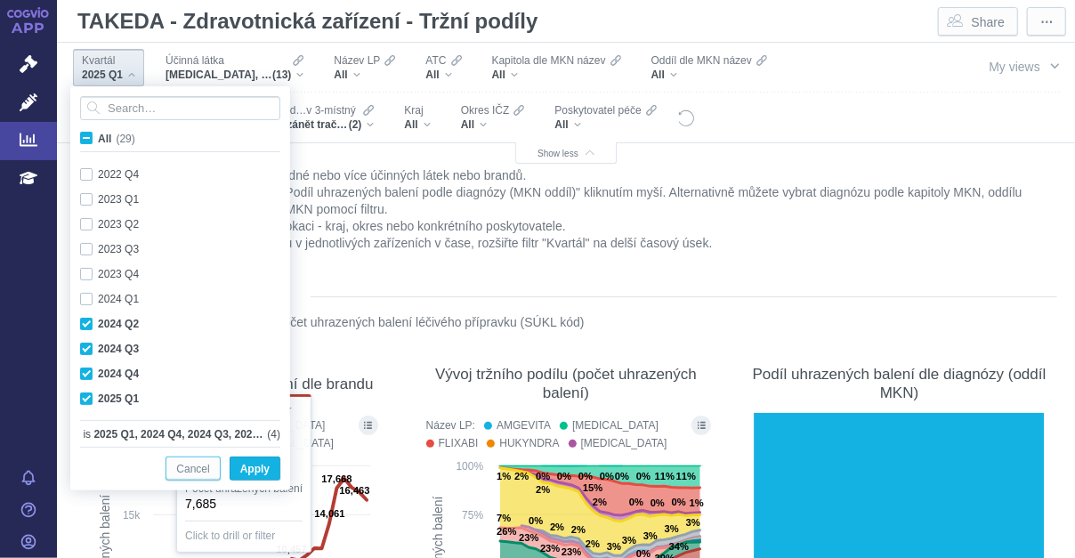
click at [198, 464] on span "Cancel" at bounding box center [192, 469] width 33 height 22
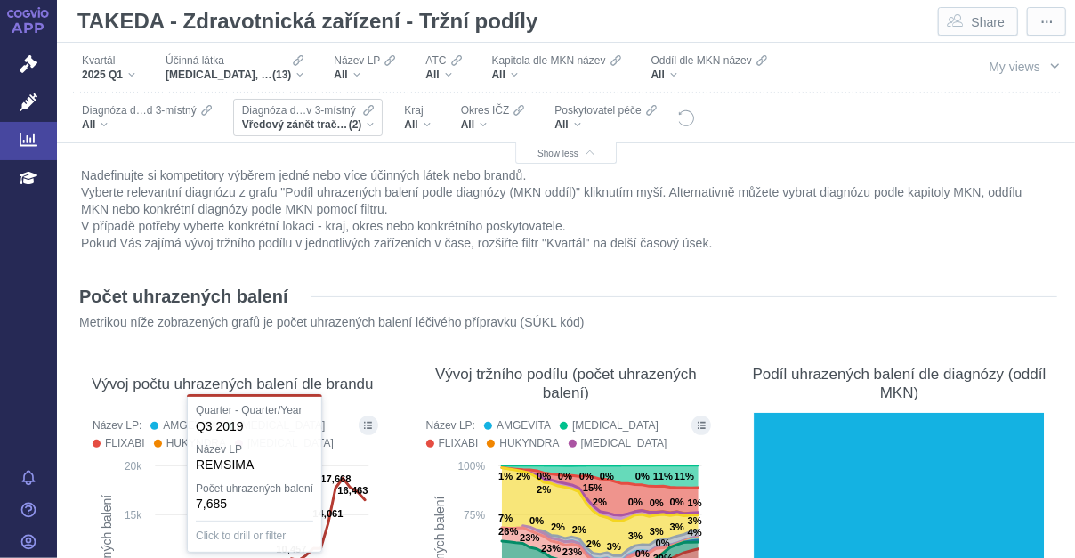
click at [370, 120] on div "Vředový zánět tračníku [[MEDICAL_DATA]] - idiopatická proktokolitida, Crohnova …" at bounding box center [308, 124] width 133 height 14
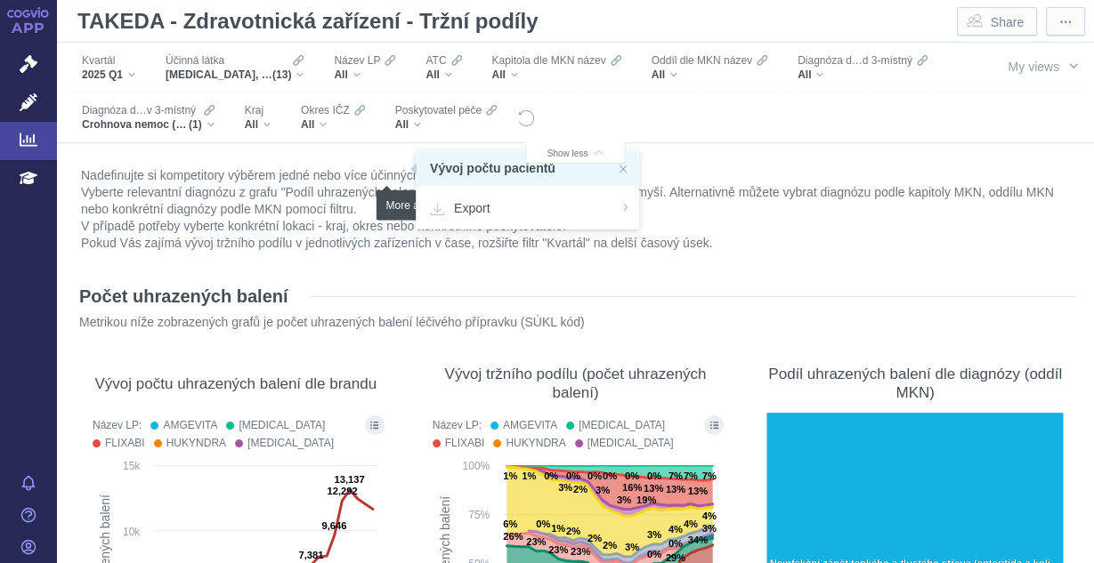
scroll to position [9524, 0]
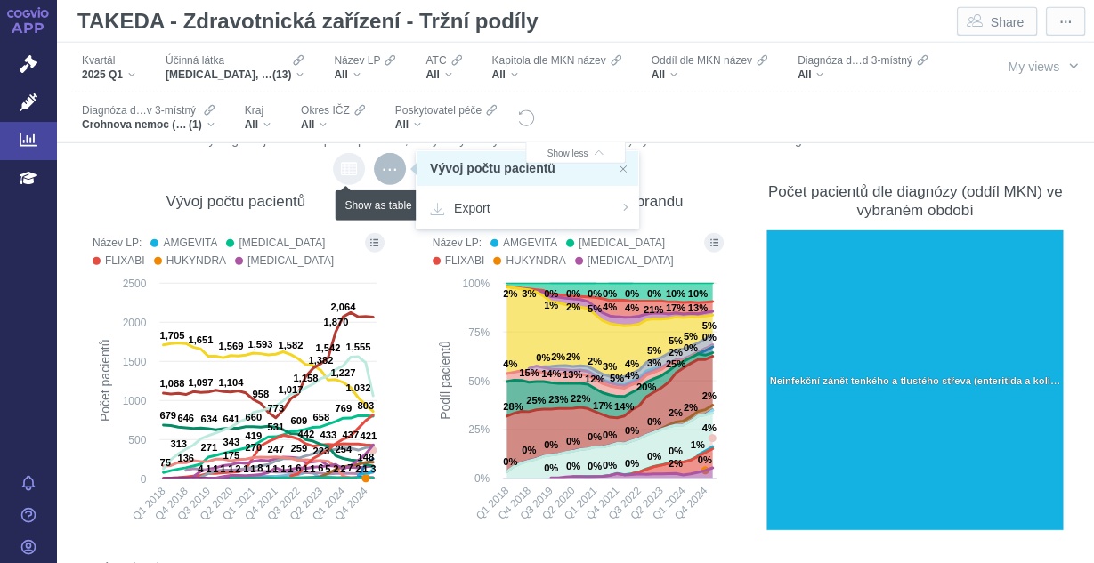
click at [342, 170] on icon "Show as table" at bounding box center [349, 169] width 16 height 16
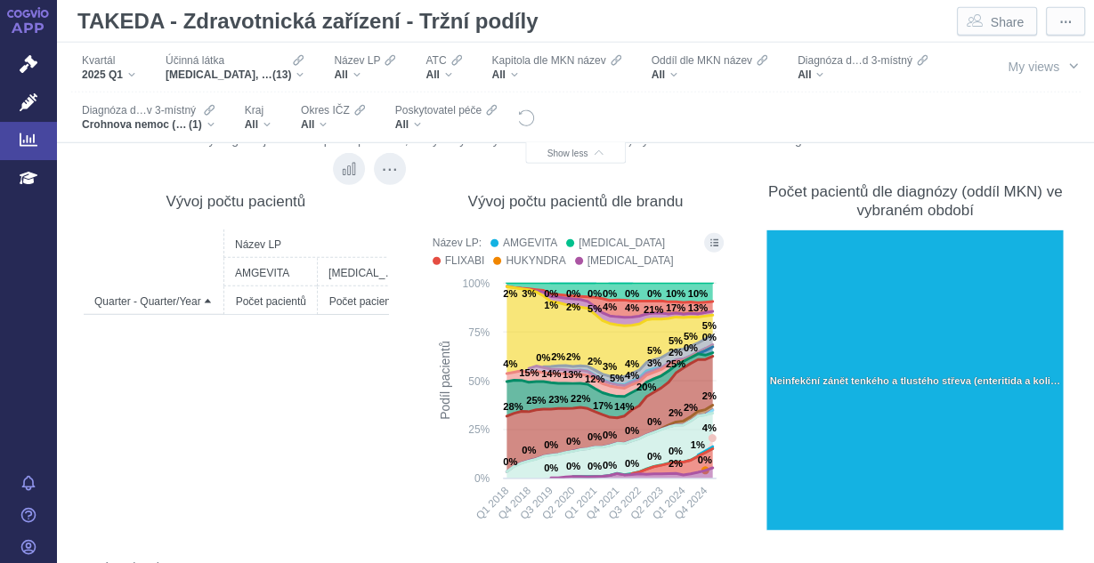
scroll to position [0, 0]
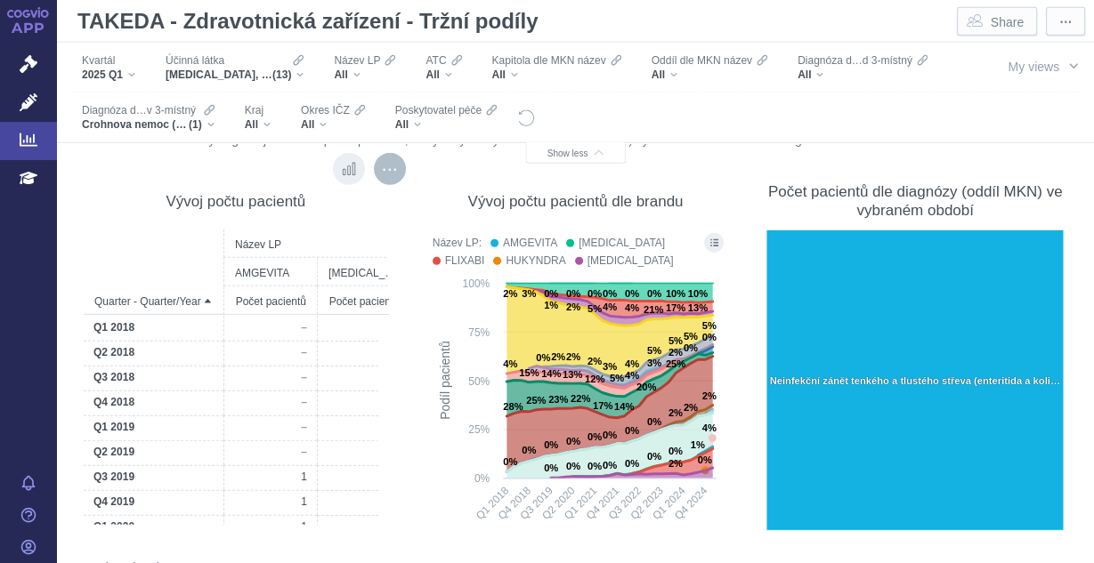
click at [383, 174] on div "More actions" at bounding box center [390, 169] width 32 height 32
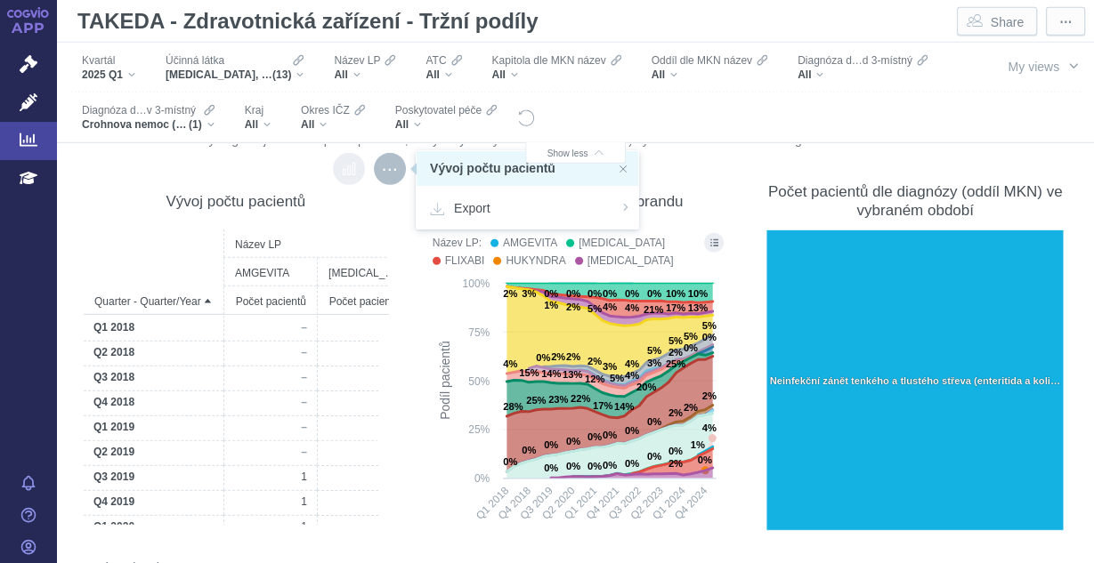
drag, startPoint x: 343, startPoint y: 170, endPoint x: 344, endPoint y: 180, distance: 9.9
click at [343, 170] on icon "Show original visualization" at bounding box center [348, 169] width 12 height 12
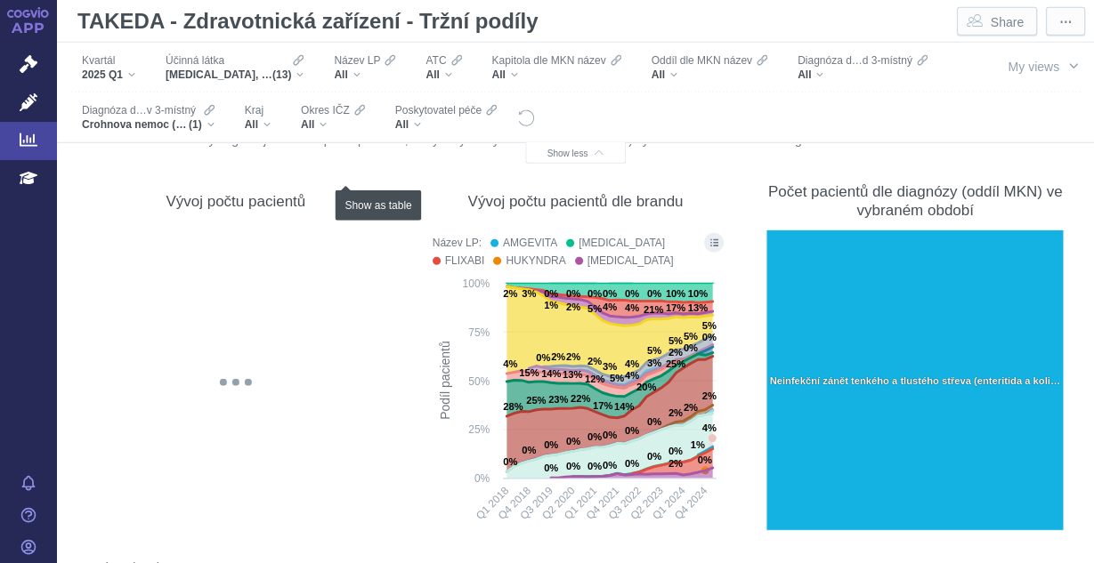
click at [355, 205] on div "Show as table" at bounding box center [378, 205] width 86 height 30
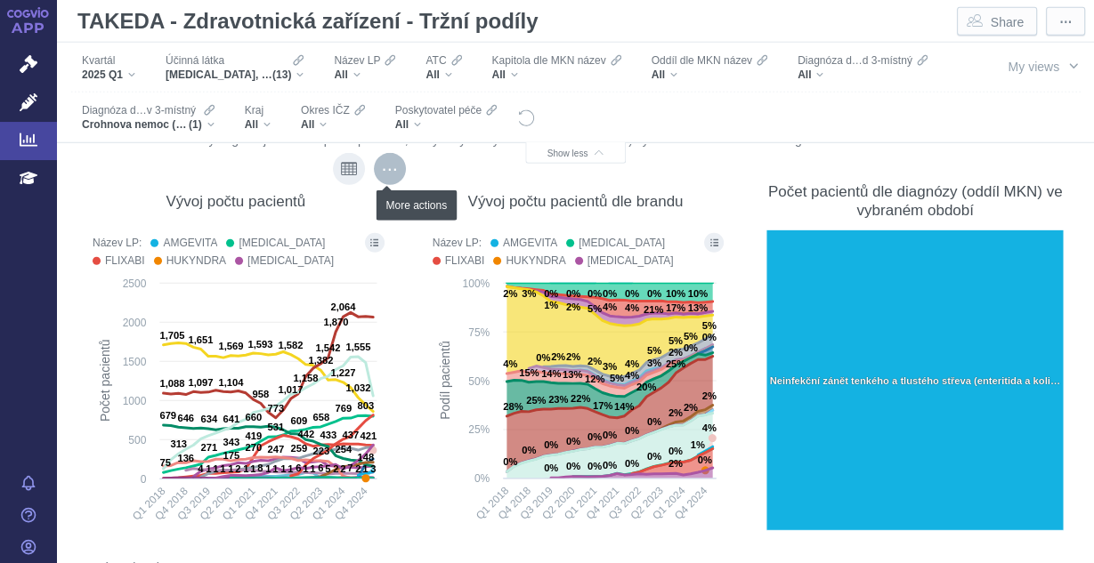
click at [393, 162] on div "More actions" at bounding box center [390, 169] width 32 height 32
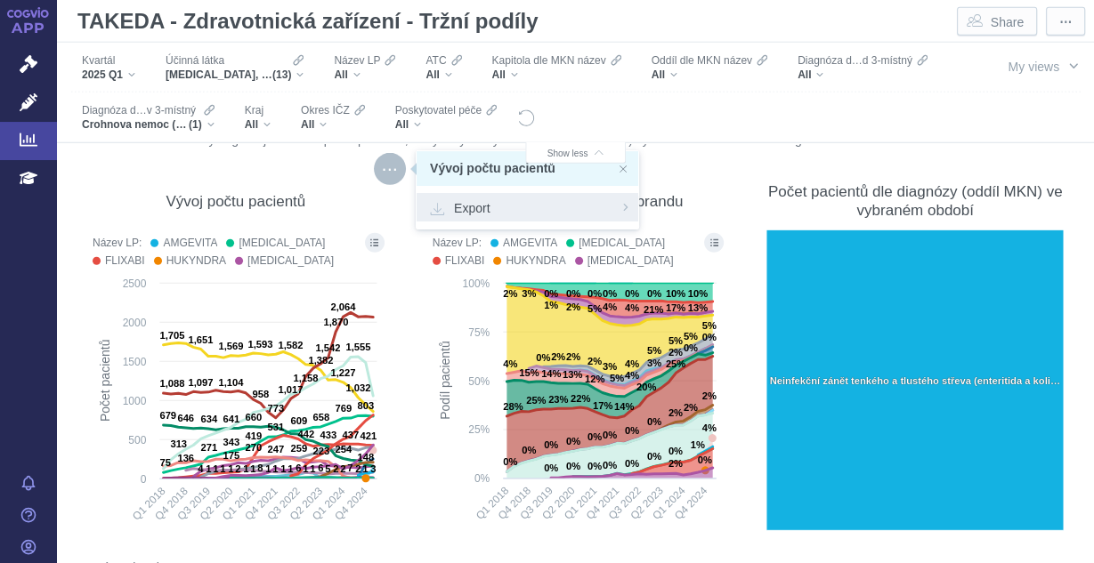
click at [607, 205] on span "Export" at bounding box center [527, 207] width 195 height 18
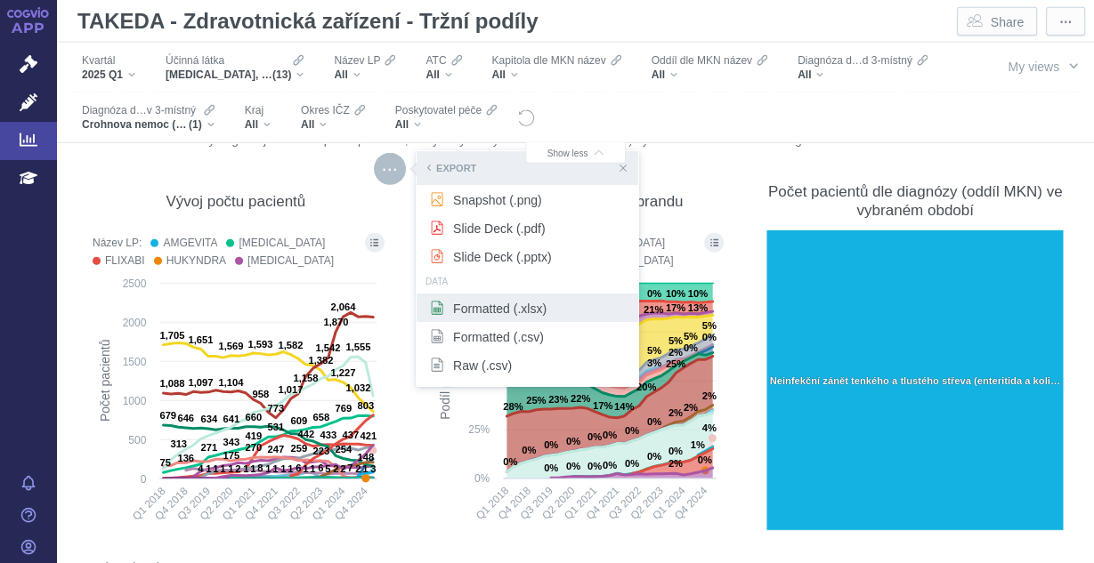
click at [517, 313] on span "Formatted (.xlsx)" at bounding box center [527, 308] width 195 height 18
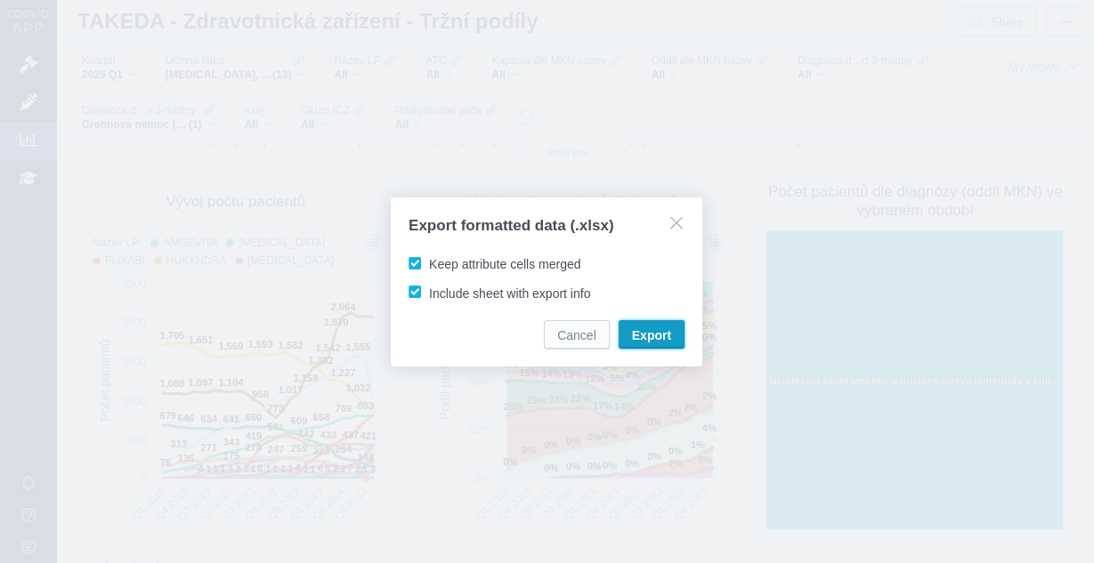
click at [650, 327] on span "Export" at bounding box center [651, 336] width 39 height 18
